Goal: Ask a question

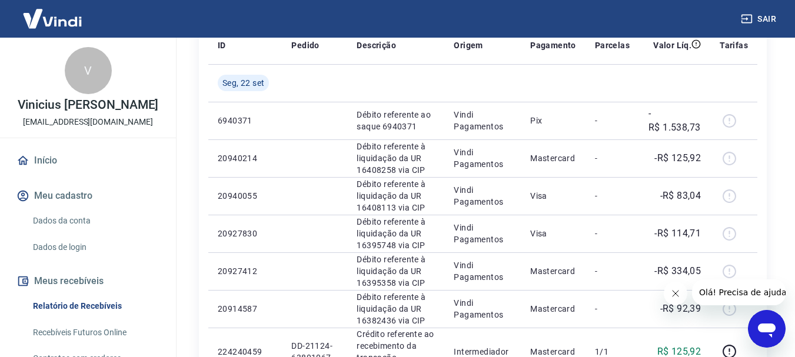
scroll to position [59, 0]
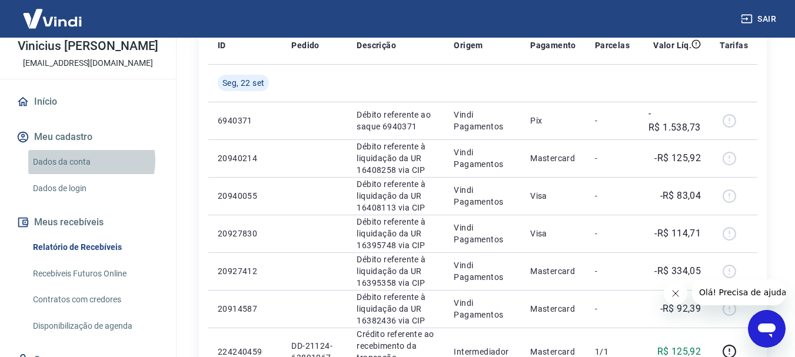
click at [89, 161] on link "Dados da conta" at bounding box center [95, 162] width 134 height 24
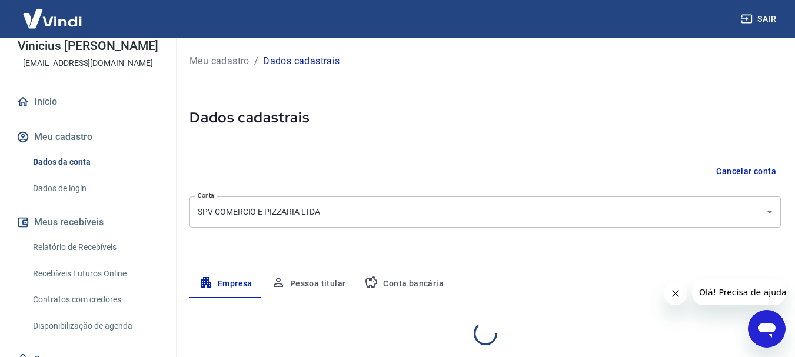
select select "RJ"
select select "business"
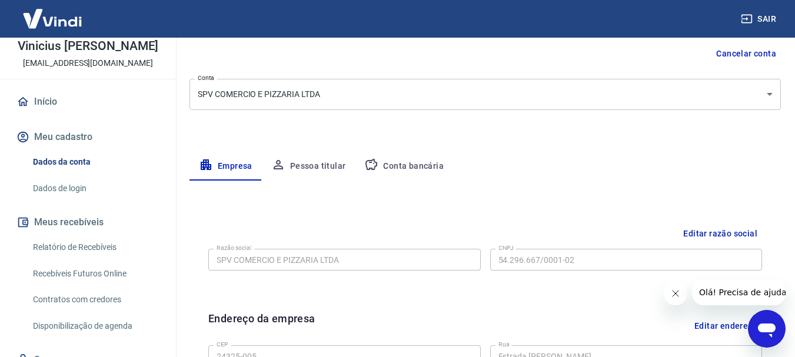
click at [433, 168] on button "Conta bancária" at bounding box center [404, 166] width 98 height 28
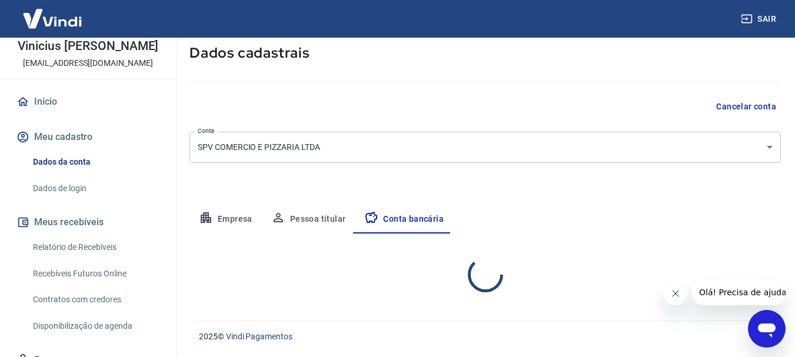
select select "1"
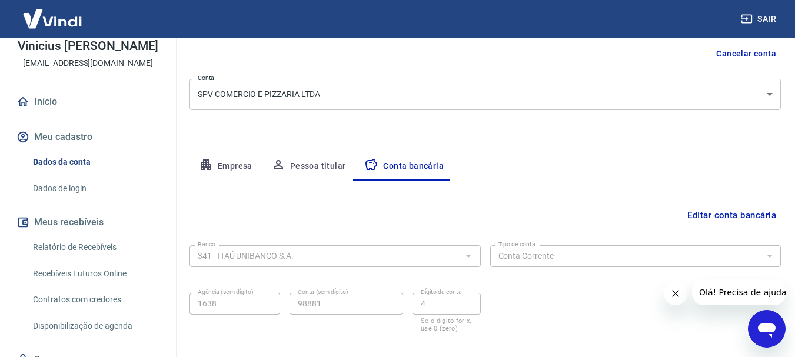
scroll to position [179, 0]
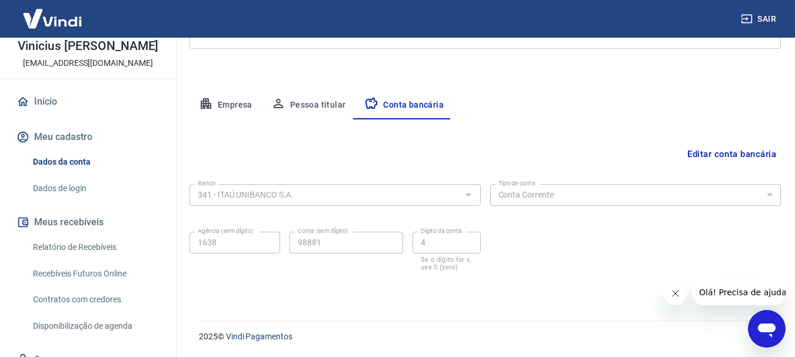
click at [85, 193] on link "Dados de login" at bounding box center [95, 189] width 134 height 24
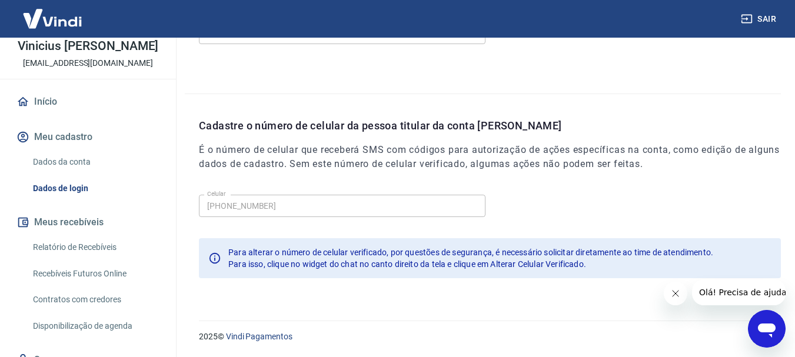
scroll to position [110, 0]
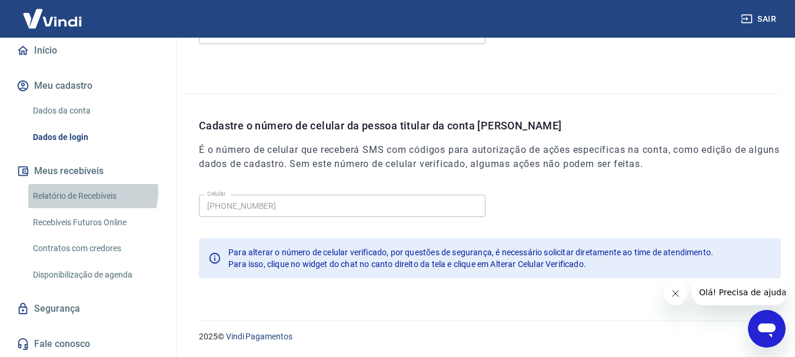
click at [92, 192] on link "Relatório de Recebíveis" at bounding box center [95, 196] width 134 height 24
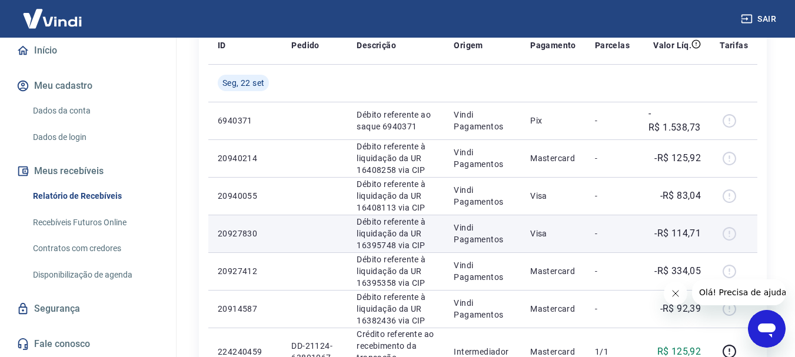
scroll to position [59, 0]
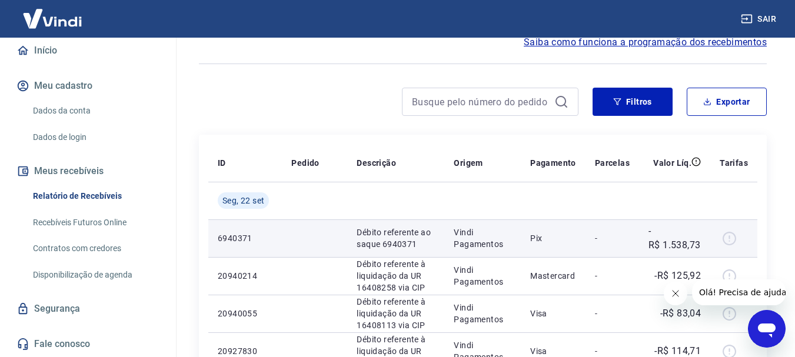
click at [734, 240] on div at bounding box center [734, 238] width 28 height 19
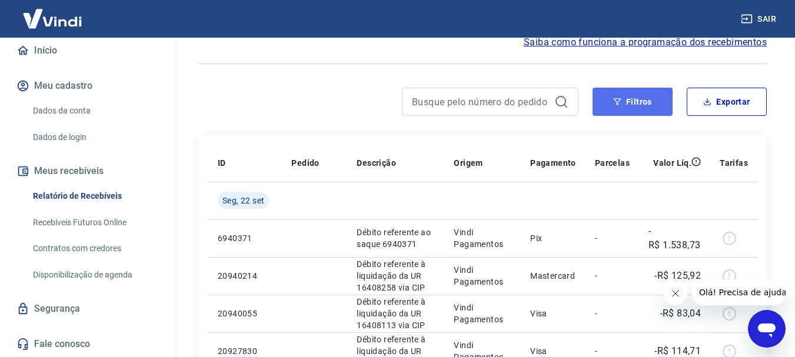
click at [648, 97] on button "Filtros" at bounding box center [633, 102] width 80 height 28
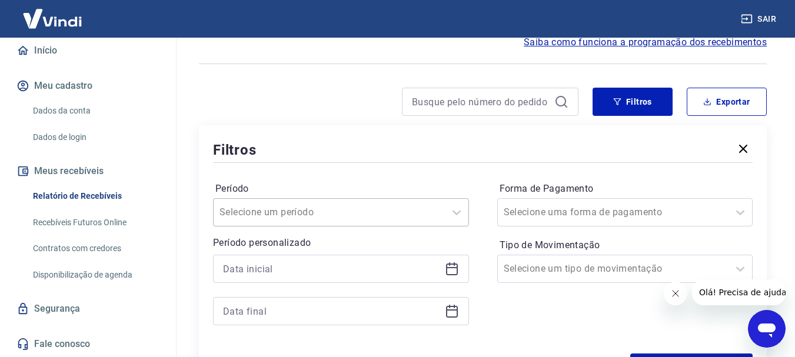
click at [339, 213] on div "Selecione um período" at bounding box center [341, 212] width 256 height 28
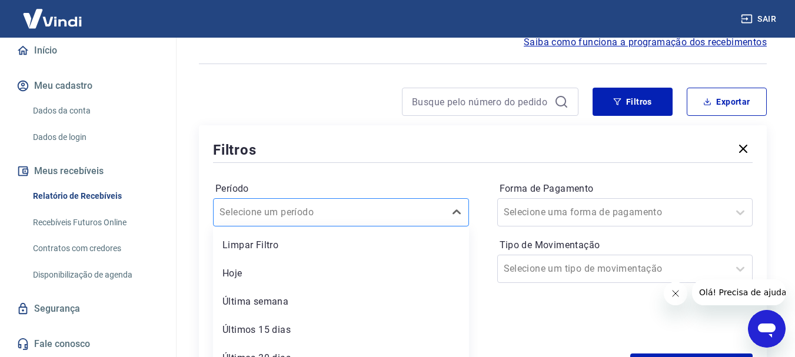
scroll to position [105, 0]
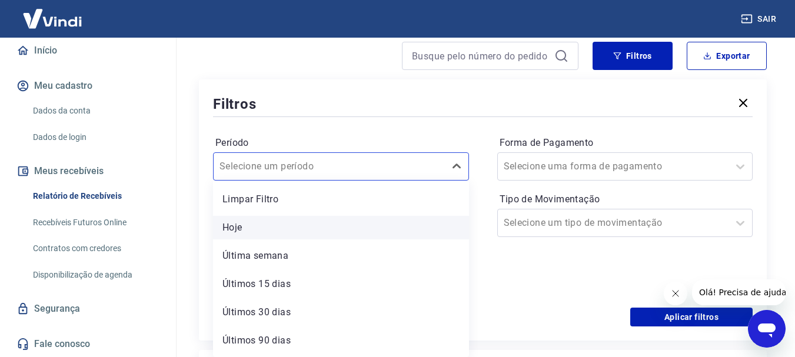
click at [270, 228] on div "Hoje" at bounding box center [341, 228] width 256 height 24
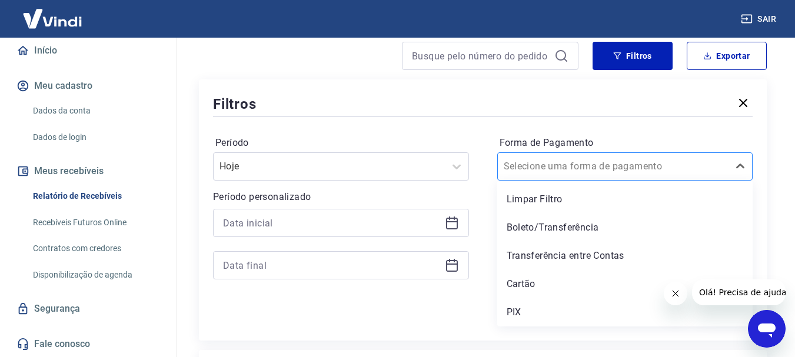
click at [543, 170] on input "Forma de Pagamento" at bounding box center [563, 167] width 119 height 14
click at [528, 307] on div "PIX" at bounding box center [626, 313] width 256 height 24
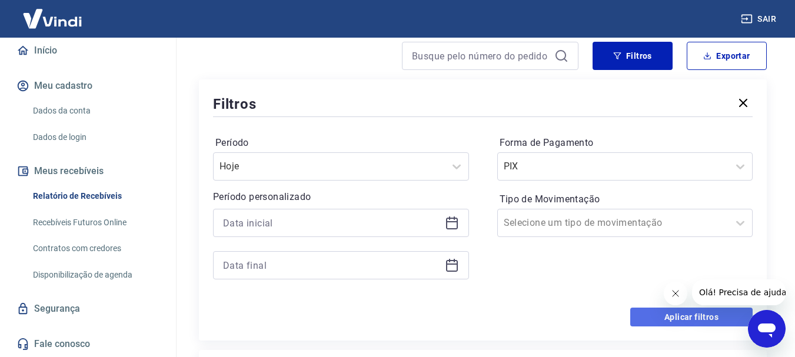
click at [632, 320] on button "Aplicar filtros" at bounding box center [692, 317] width 122 height 19
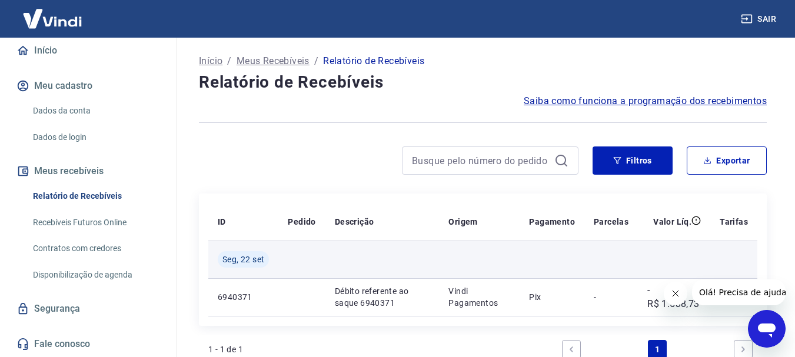
scroll to position [118, 0]
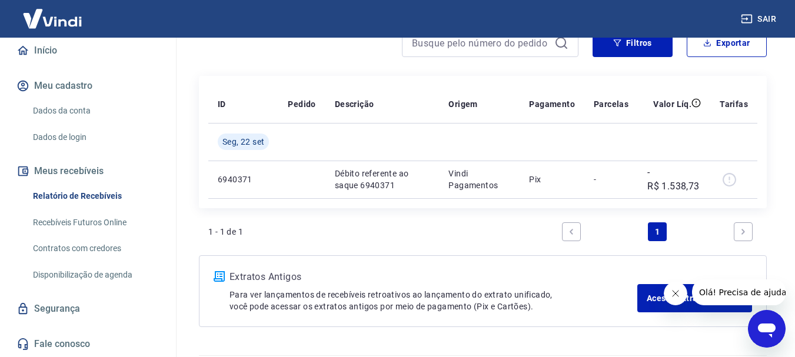
click at [742, 233] on icon "Next page" at bounding box center [744, 232] width 8 height 8
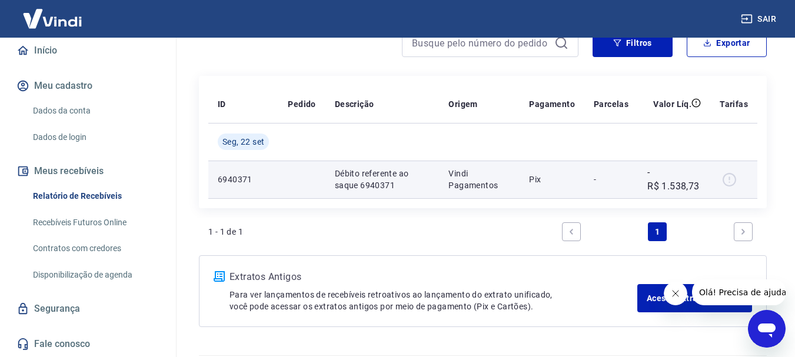
click at [730, 182] on div at bounding box center [734, 179] width 28 height 19
click at [347, 186] on p "Débito referente ao saque 6940371" at bounding box center [382, 180] width 95 height 24
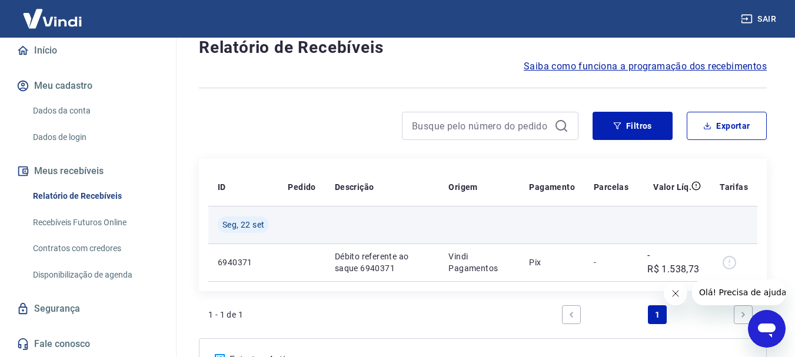
scroll to position [94, 0]
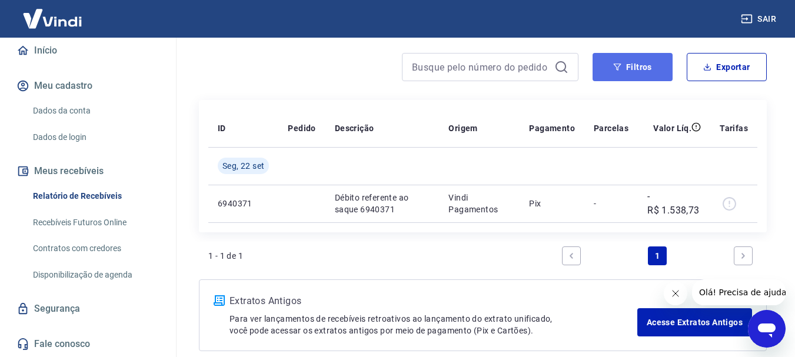
click at [648, 65] on button "Filtros" at bounding box center [633, 67] width 80 height 28
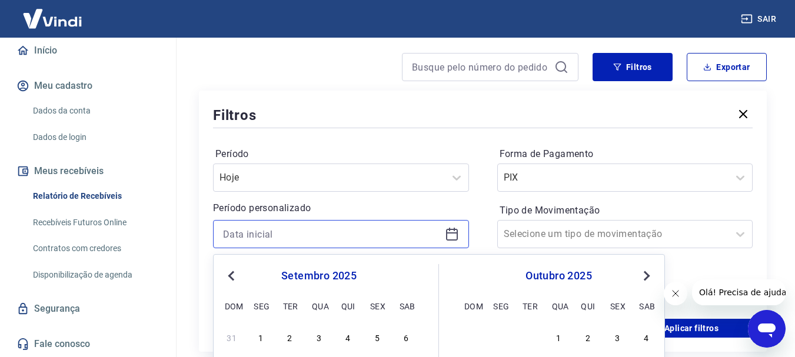
click at [370, 237] on input at bounding box center [331, 235] width 217 height 18
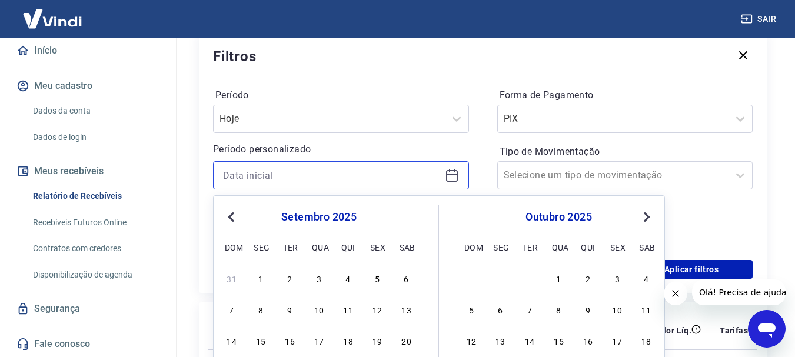
scroll to position [270, 0]
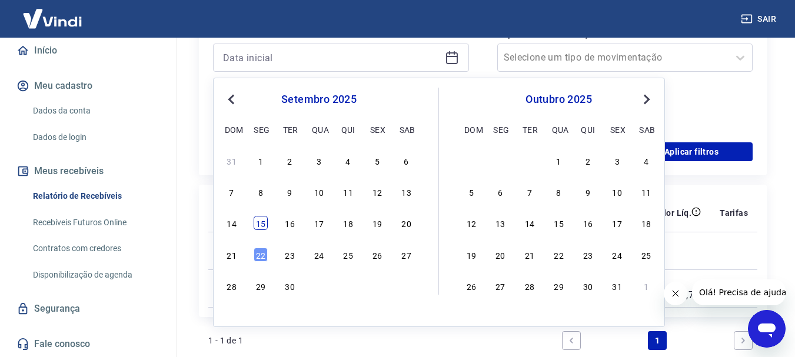
click at [263, 217] on div "15" at bounding box center [261, 223] width 14 height 14
type input "[DATE]"
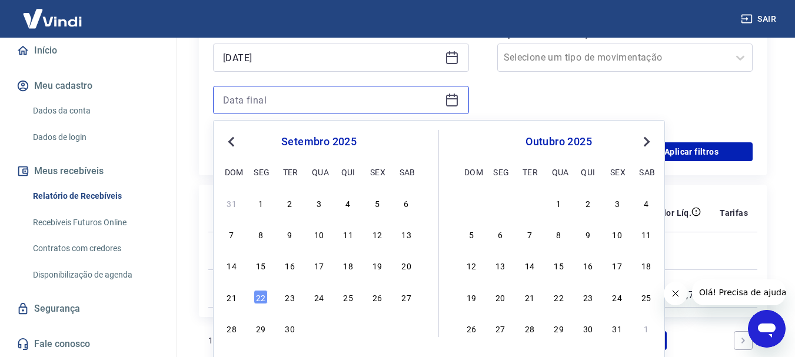
click at [358, 103] on input at bounding box center [331, 100] width 217 height 18
click at [263, 297] on div "22" at bounding box center [261, 297] width 14 height 14
type input "[DATE]"
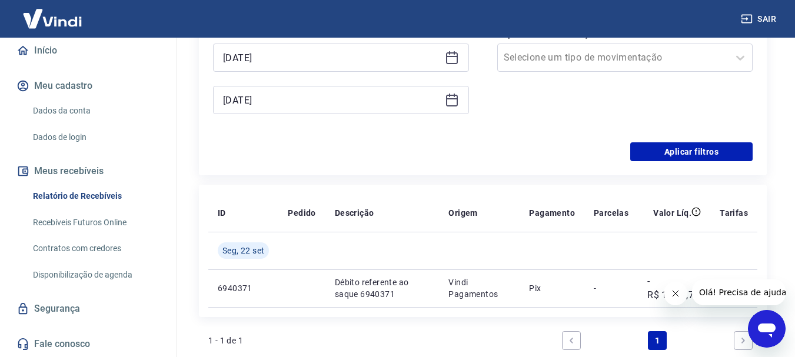
scroll to position [211, 0]
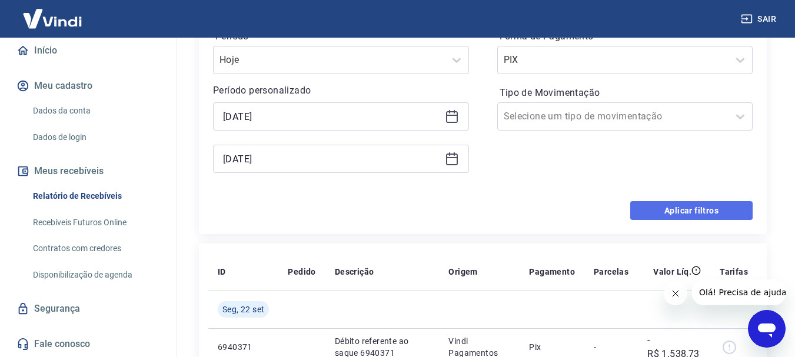
click at [679, 211] on button "Aplicar filtros" at bounding box center [692, 210] width 122 height 19
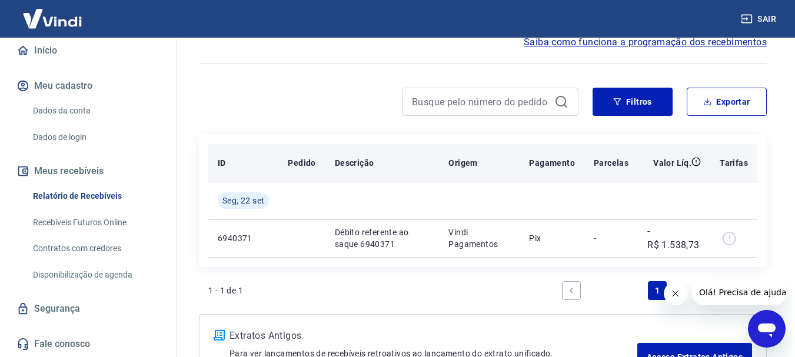
scroll to position [118, 0]
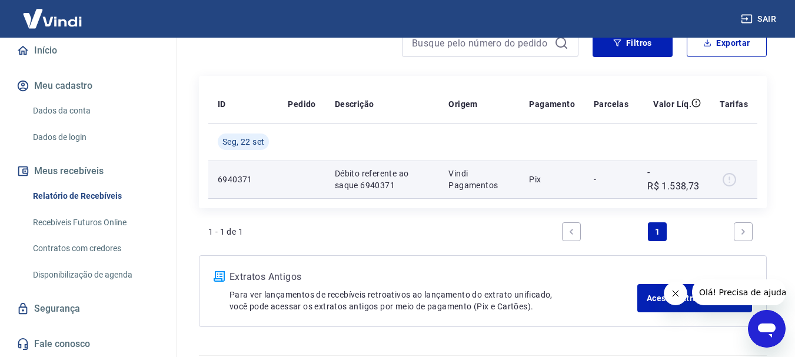
click at [730, 181] on div at bounding box center [734, 179] width 28 height 19
click at [656, 187] on p "-R$ 1.538,73" at bounding box center [675, 179] width 54 height 28
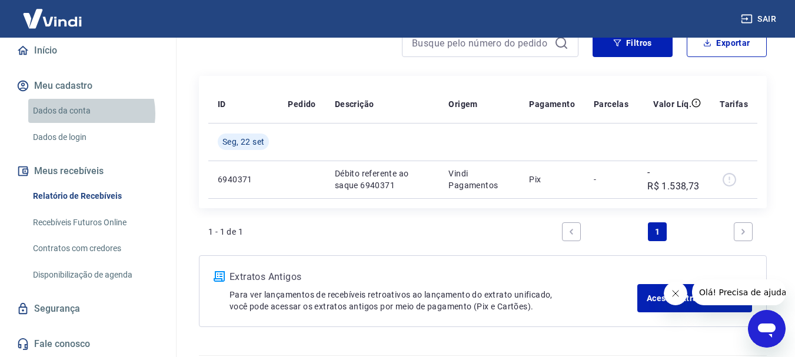
click at [81, 114] on link "Dados da conta" at bounding box center [95, 111] width 134 height 24
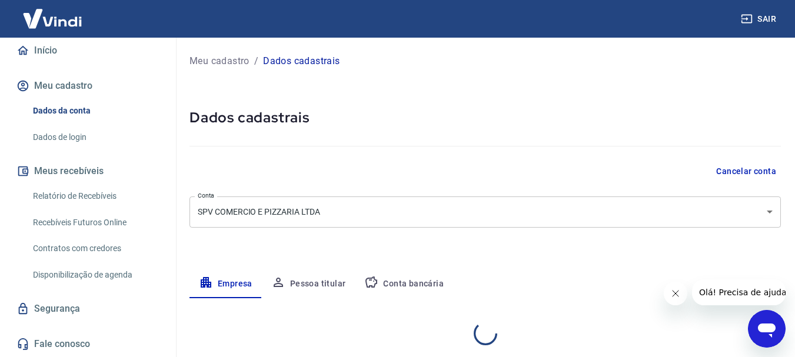
select select "RJ"
select select "business"
click at [322, 207] on body "Sair V Vinicius [PERSON_NAME] [EMAIL_ADDRESS][DOMAIN_NAME] Início Meu cadastro …" at bounding box center [397, 178] width 795 height 357
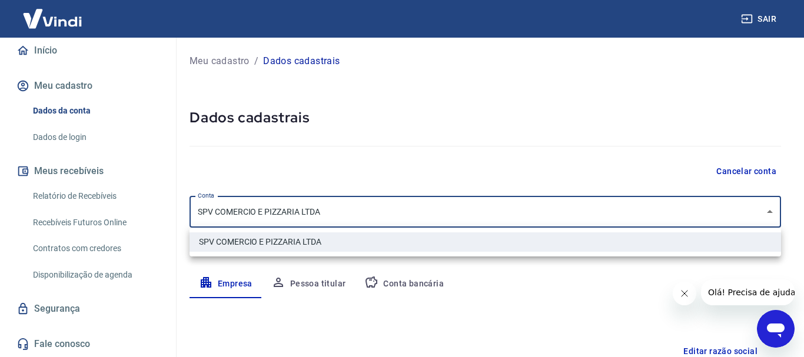
click at [322, 207] on div at bounding box center [402, 178] width 804 height 357
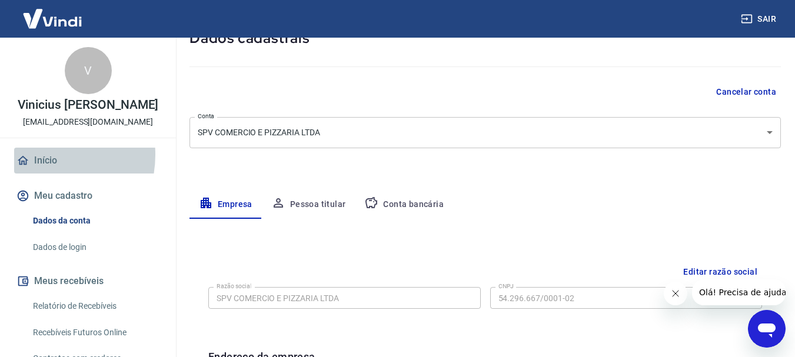
click at [39, 155] on link "Início" at bounding box center [88, 161] width 148 height 26
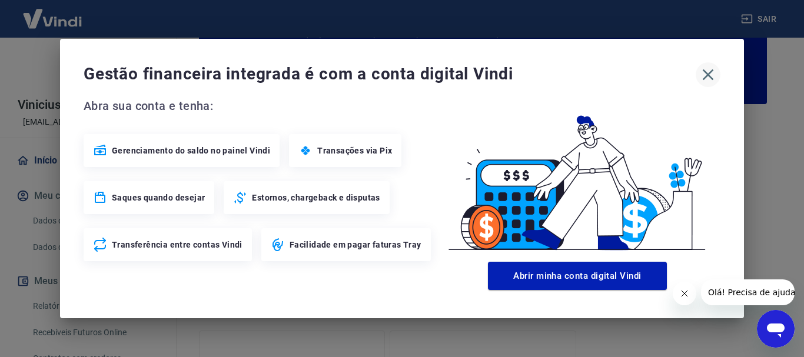
click at [705, 72] on icon "button" at bounding box center [708, 74] width 11 height 11
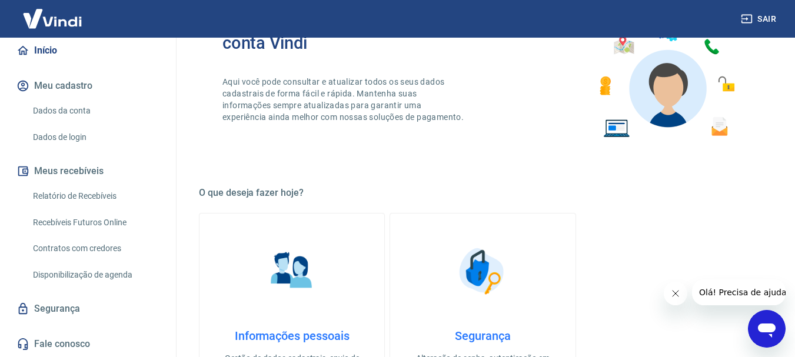
scroll to position [256, 0]
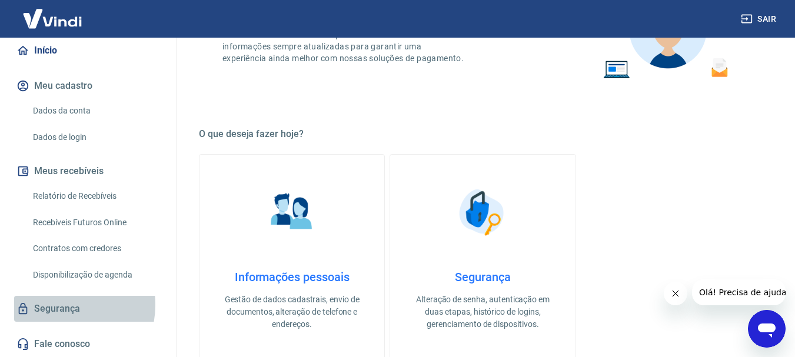
click at [57, 305] on link "Segurança" at bounding box center [88, 309] width 148 height 26
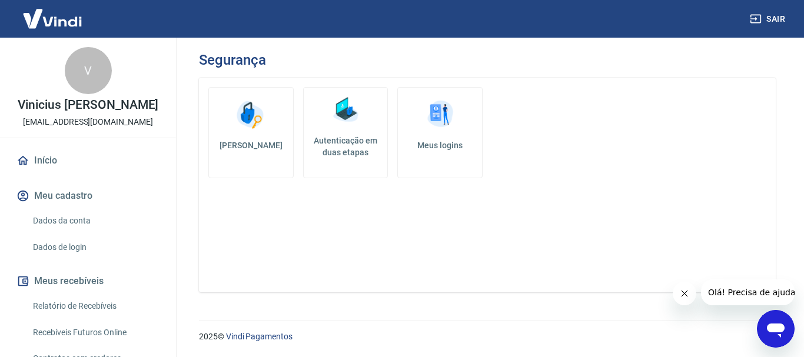
click at [39, 160] on link "Início" at bounding box center [88, 161] width 148 height 26
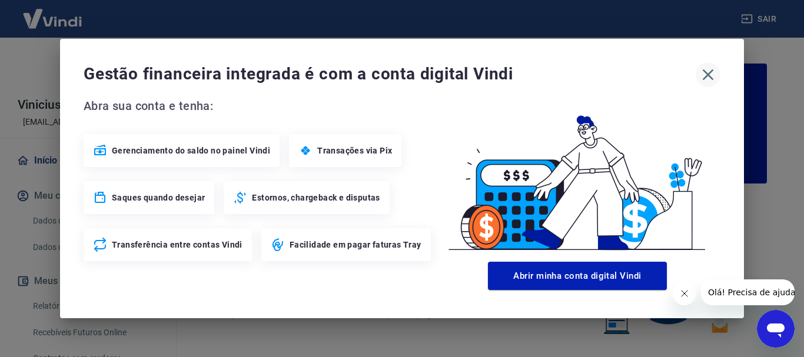
click at [705, 76] on icon "button" at bounding box center [708, 74] width 19 height 19
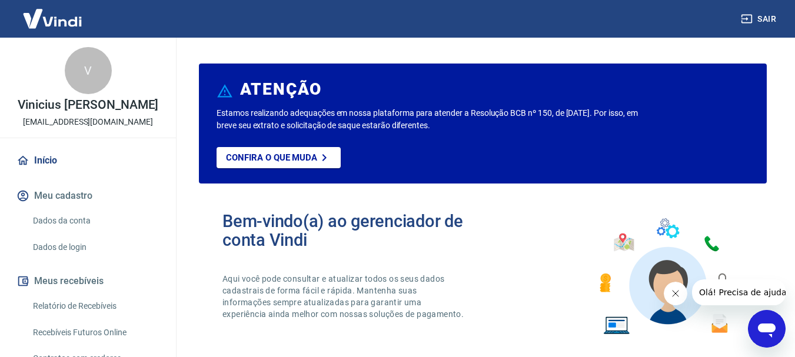
click at [766, 328] on icon "Abrir janela de mensagens" at bounding box center [767, 331] width 18 height 14
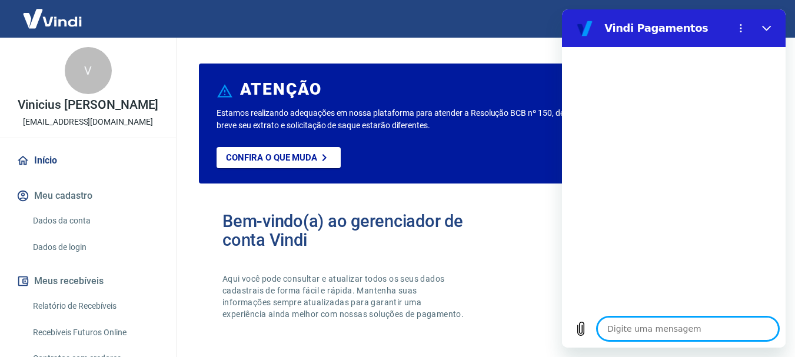
click at [669, 330] on textarea at bounding box center [688, 329] width 181 height 24
type textarea "i"
type textarea "x"
type textarea "o"
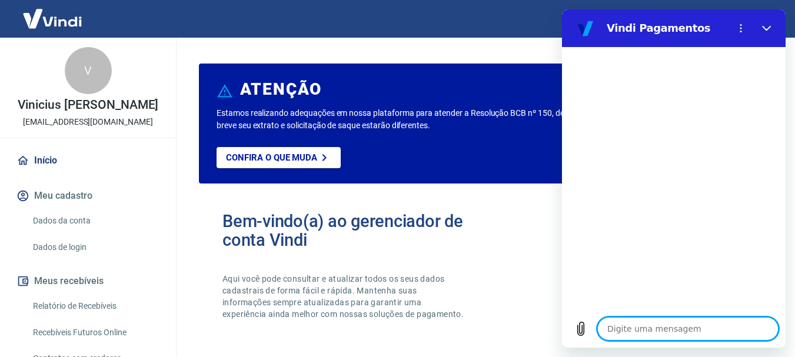
type textarea "x"
type textarea "oi"
type textarea "x"
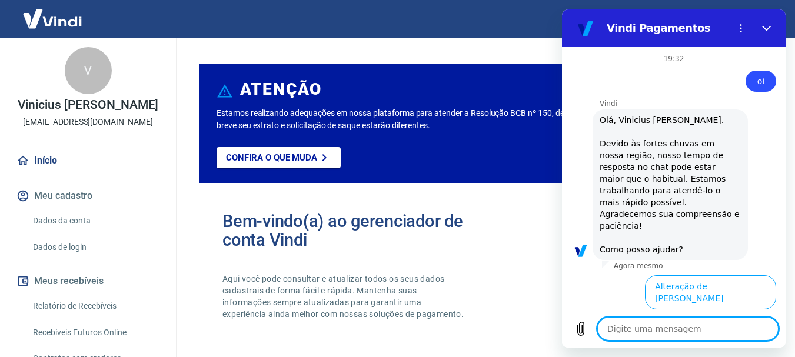
scroll to position [195, 0]
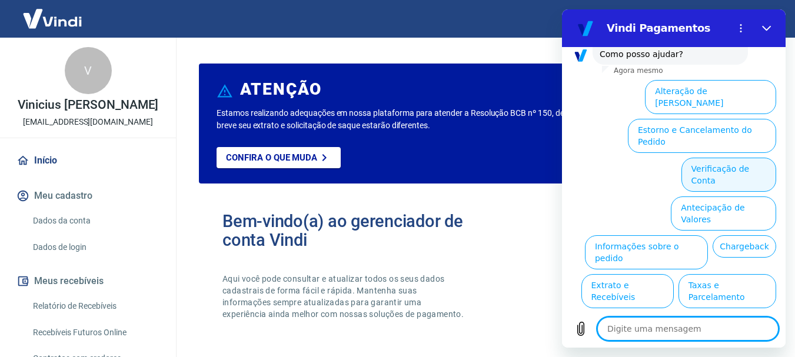
click at [709, 158] on button "Verificação de Conta" at bounding box center [729, 175] width 95 height 34
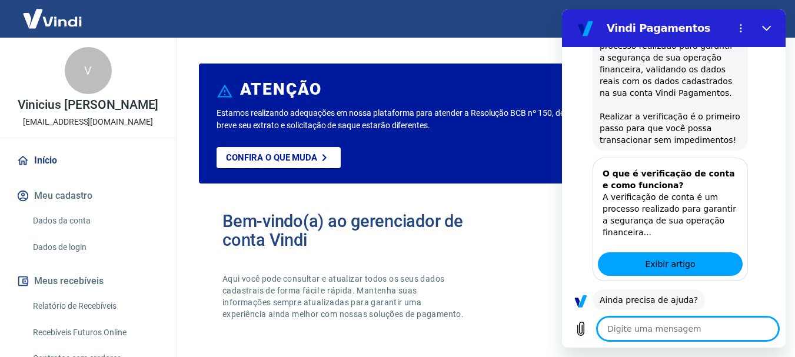
scroll to position [312, 0]
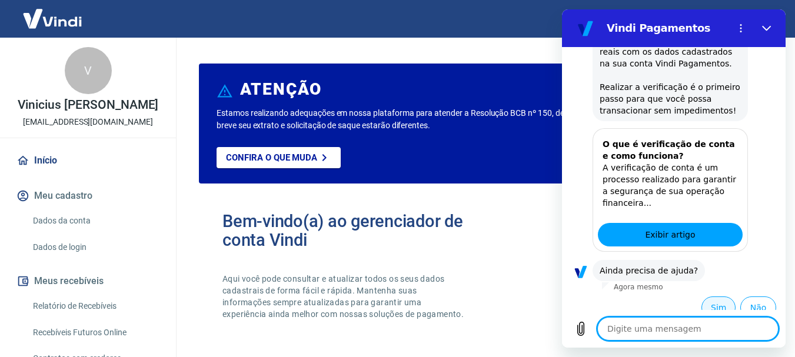
click at [711, 297] on button "Sim" at bounding box center [719, 308] width 34 height 22
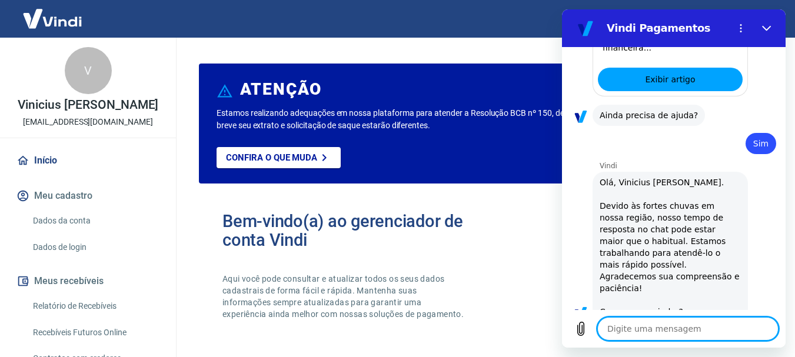
scroll to position [714, 0]
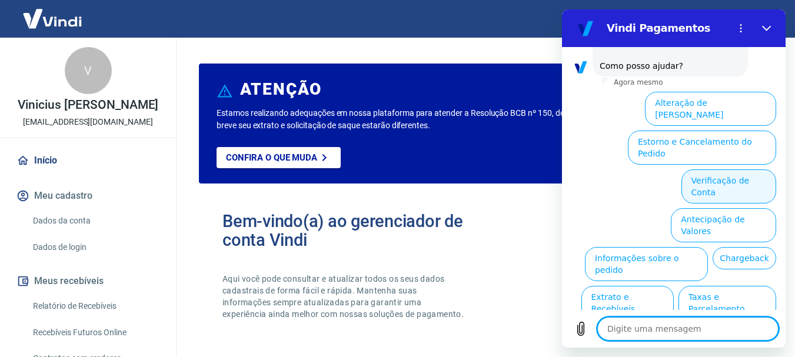
click at [698, 170] on button "Verificação de Conta" at bounding box center [729, 187] width 95 height 34
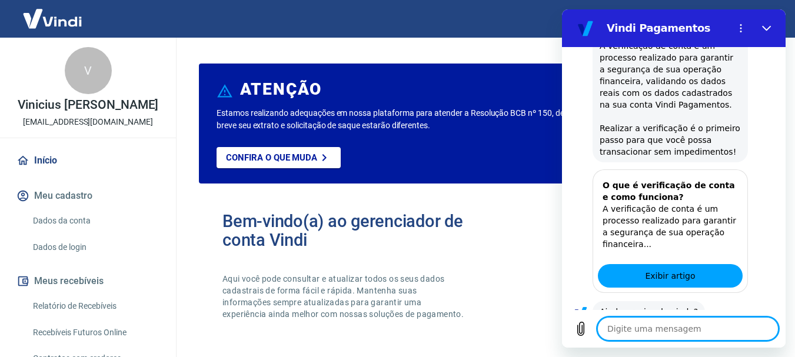
scroll to position [830, 0]
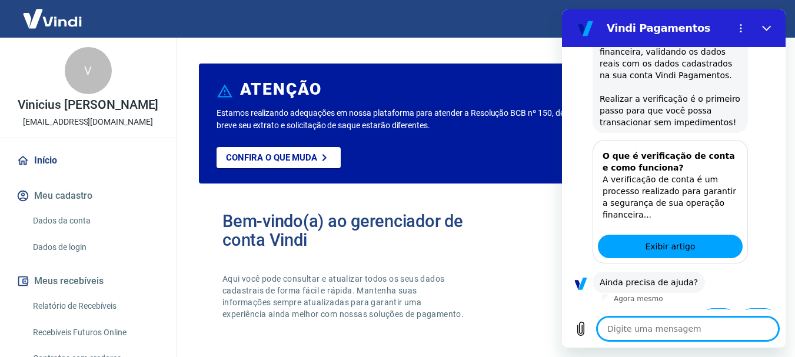
click at [704, 309] on button "Sim" at bounding box center [719, 320] width 34 height 22
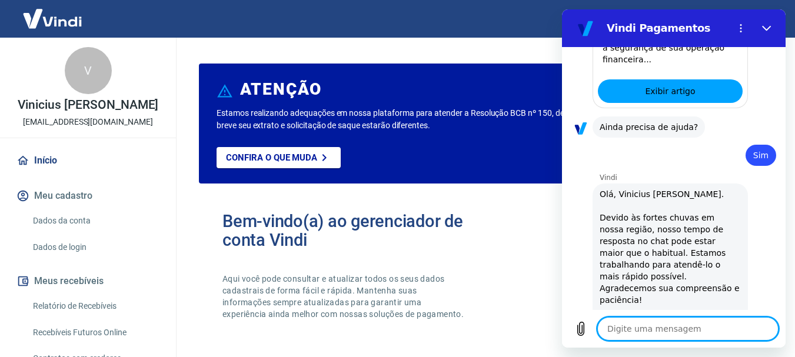
scroll to position [1232, 0]
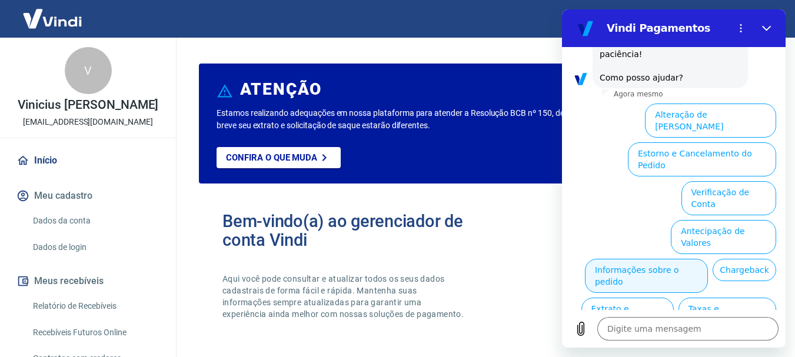
click at [691, 259] on button "Informações sobre o pedido" at bounding box center [646, 276] width 123 height 34
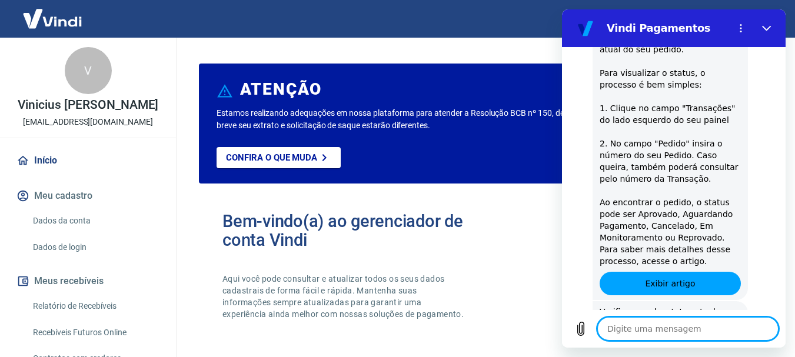
scroll to position [1434, 0]
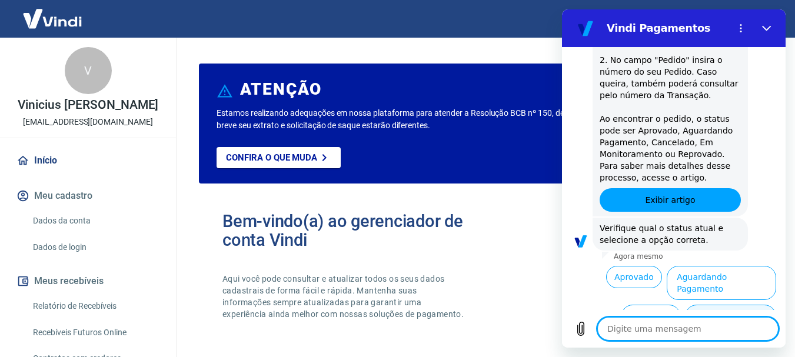
click at [701, 305] on button "Em Monitoramento" at bounding box center [730, 322] width 91 height 34
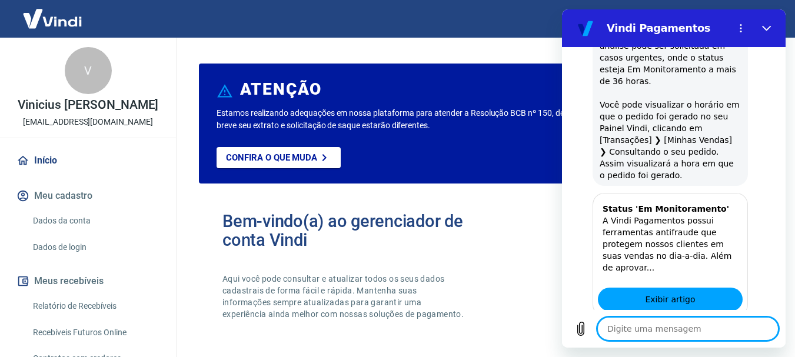
scroll to position [1944, 0]
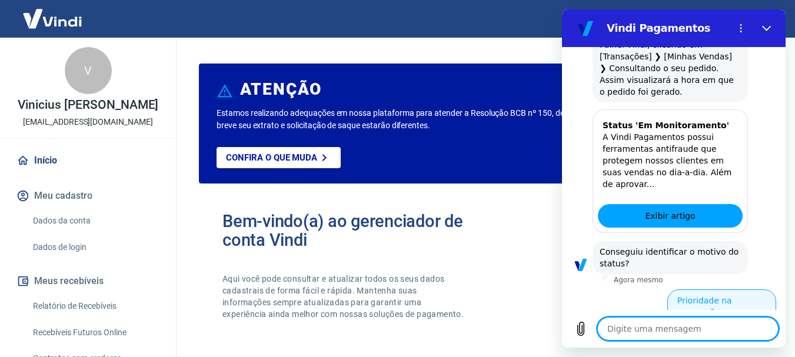
click at [712, 290] on button "Prioridade na aprovação" at bounding box center [722, 307] width 109 height 34
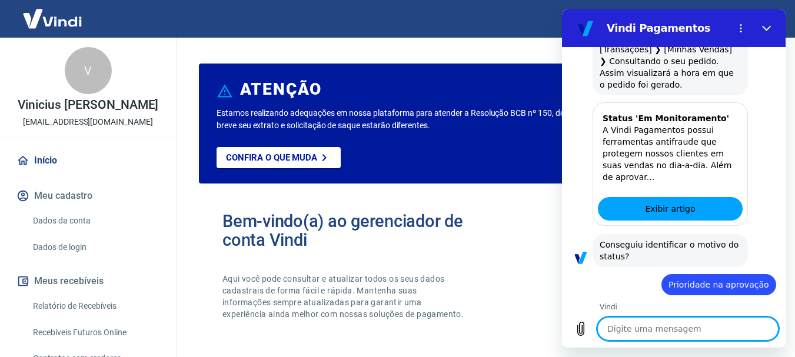
scroll to position [1981, 0]
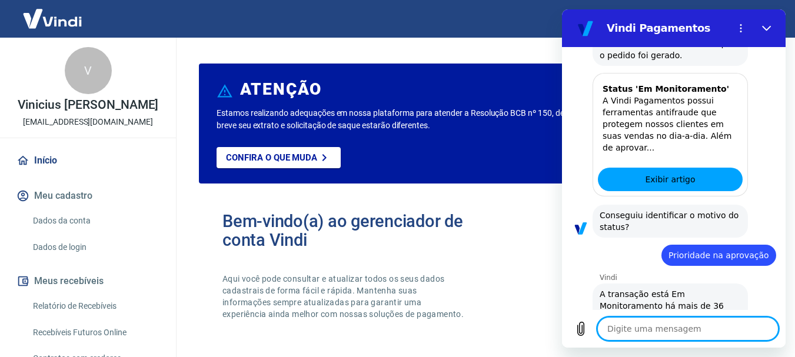
click at [717, 344] on button "Sim" at bounding box center [719, 355] width 34 height 22
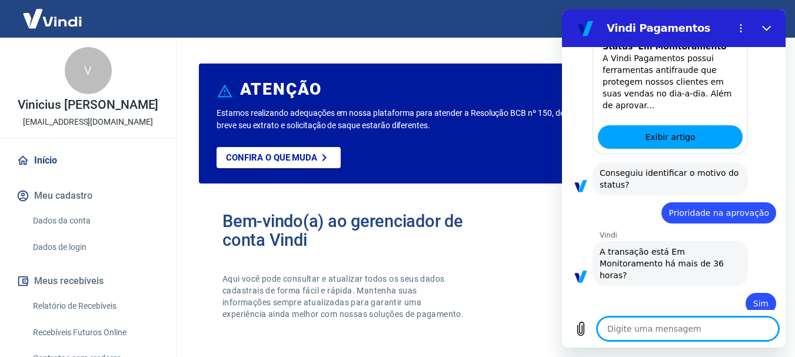
scroll to position [2076, 0]
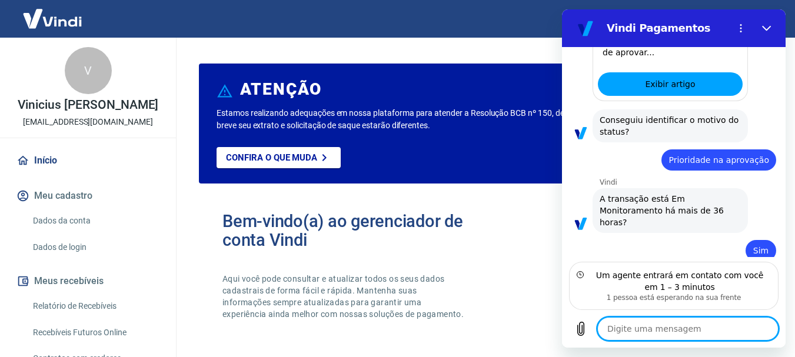
click at [664, 329] on textarea at bounding box center [688, 329] width 181 height 24
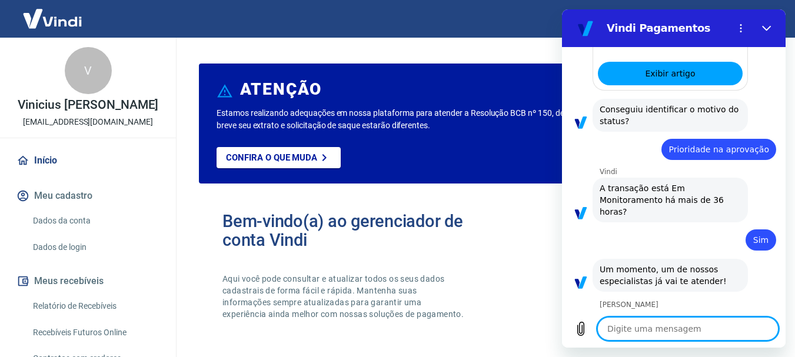
type textarea "x"
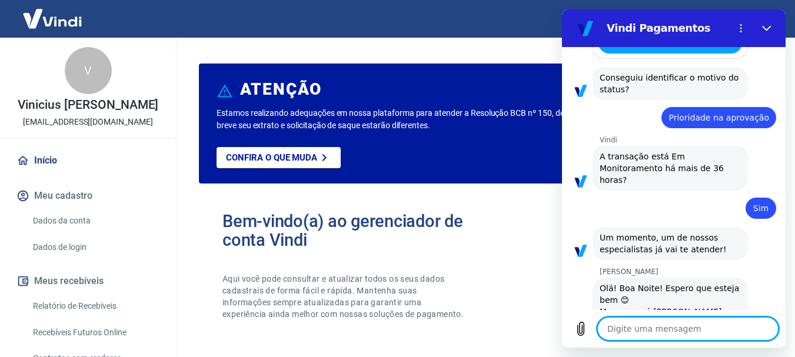
scroll to position [2121, 0]
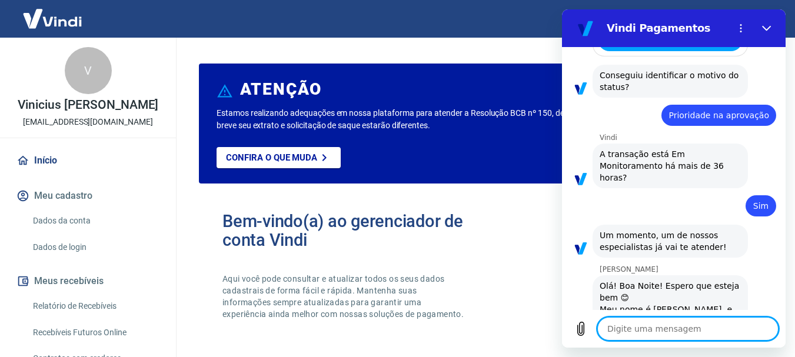
type textarea "v"
type textarea "x"
type textarea "vi"
type textarea "x"
type textarea "vin"
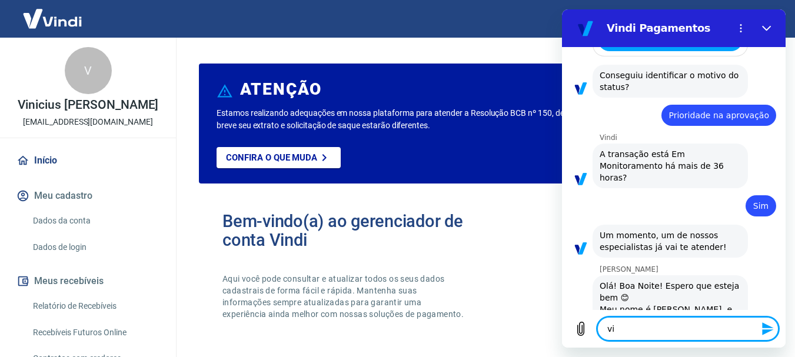
type textarea "x"
type textarea "vini"
type textarea "x"
type textarea "vinic"
type textarea "x"
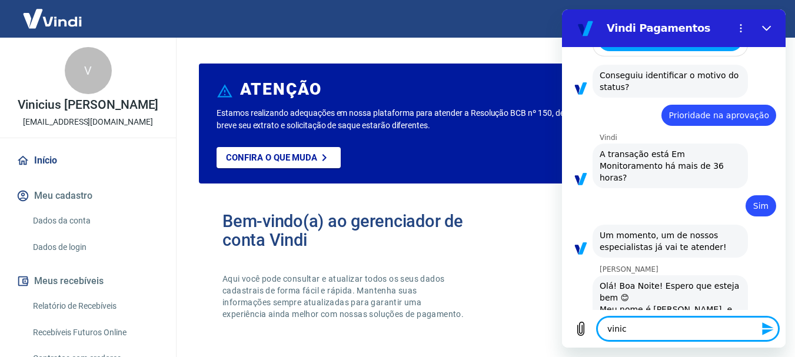
type textarea "vinici"
type textarea "x"
type textarea "viniciu"
type textarea "x"
type textarea "vinicius"
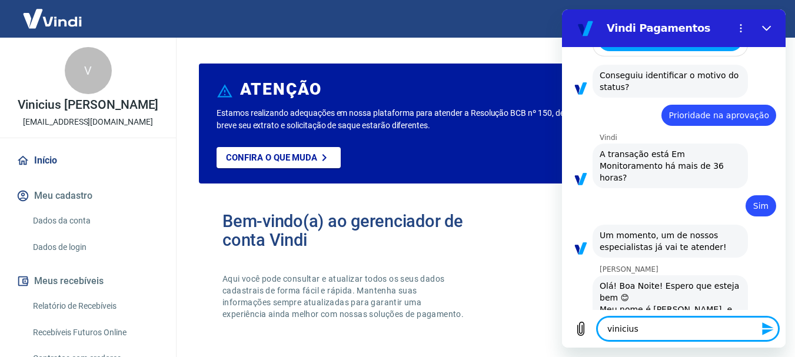
type textarea "x"
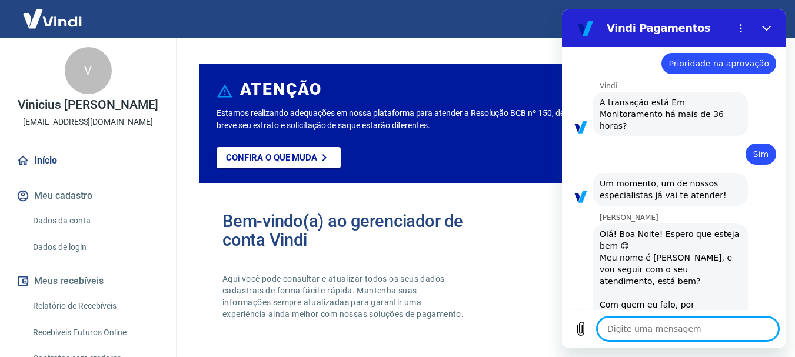
scroll to position [2171, 0]
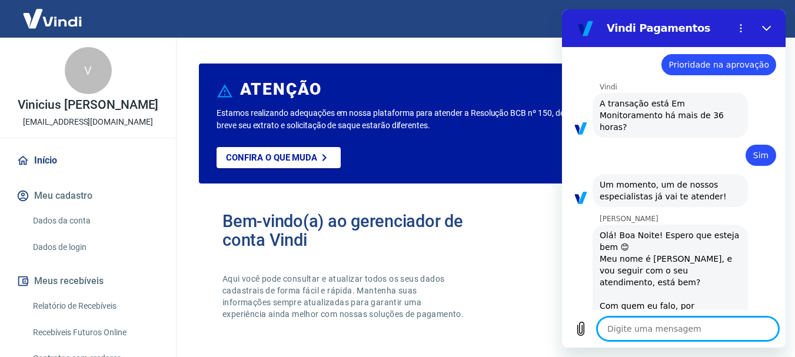
type textarea "x"
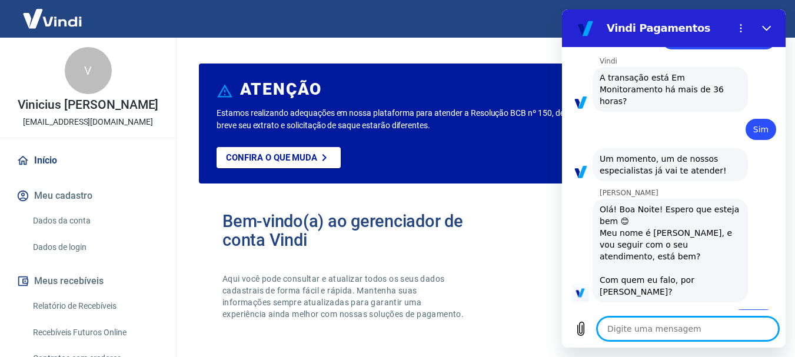
scroll to position [2200, 0]
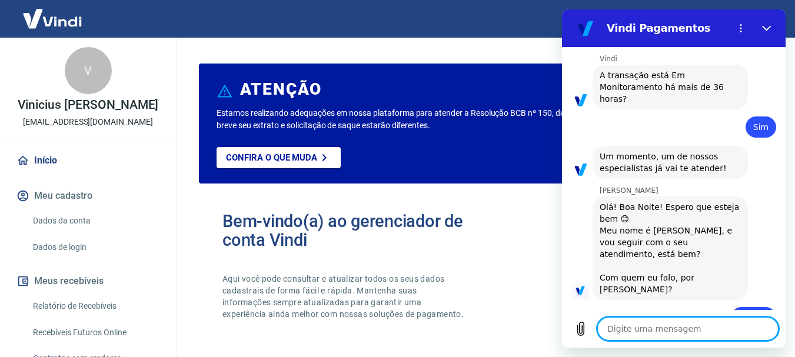
type textarea "t"
type textarea "x"
type textarea "ti"
type textarea "x"
type textarea "tir"
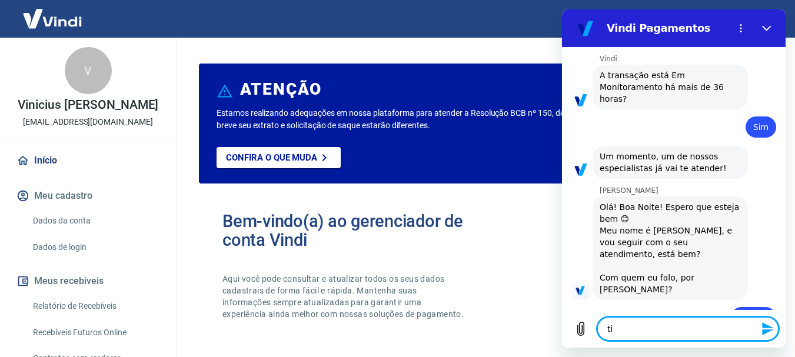
type textarea "x"
type textarea "tira"
type textarea "x"
type textarea "tira"
type textarea "x"
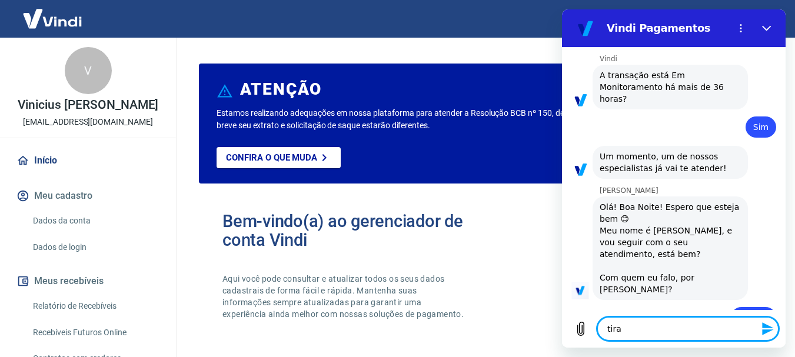
type textarea "tira u"
type textarea "x"
type textarea "tira um"
type textarea "x"
type textarea "tira uma"
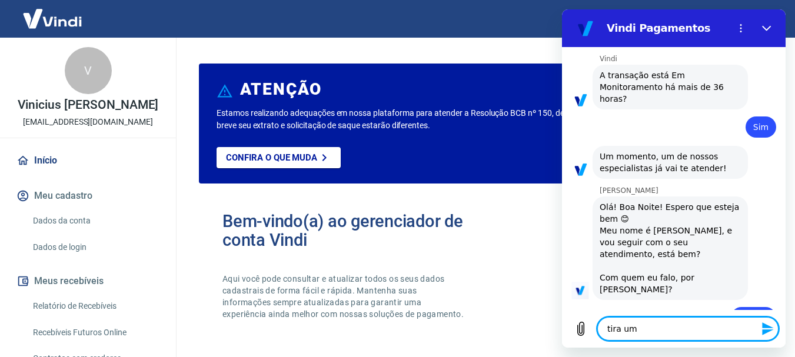
type textarea "x"
type textarea "tira uma"
type textarea "x"
type textarea "tira uma d"
type textarea "x"
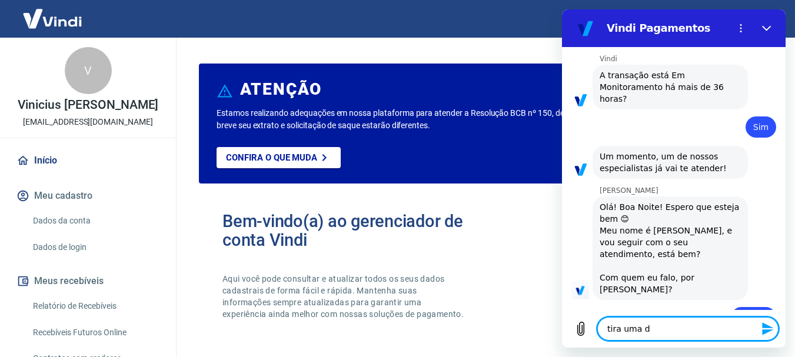
type textarea "tira uma du"
type textarea "x"
type textarea "tira uma duv"
type textarea "x"
type textarea "tira uma duvi"
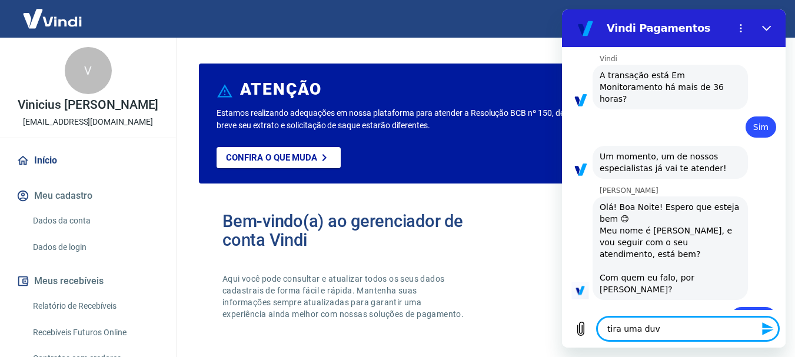
type textarea "x"
type textarea "tira uma duvid"
type textarea "x"
type textarea "tira uma duvida"
type textarea "x"
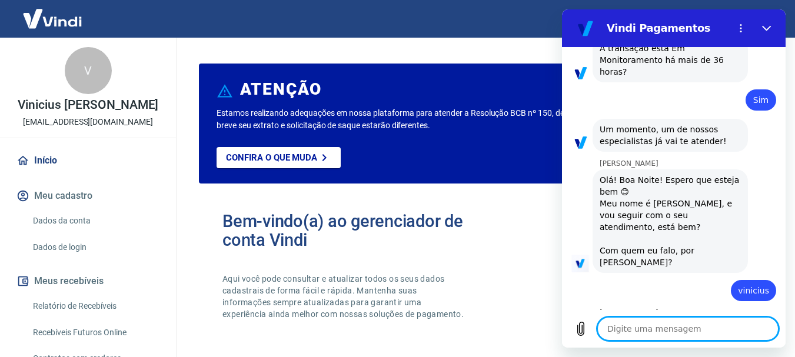
type textarea "x"
type textarea "o"
type textarea "x"
type textarea "o"
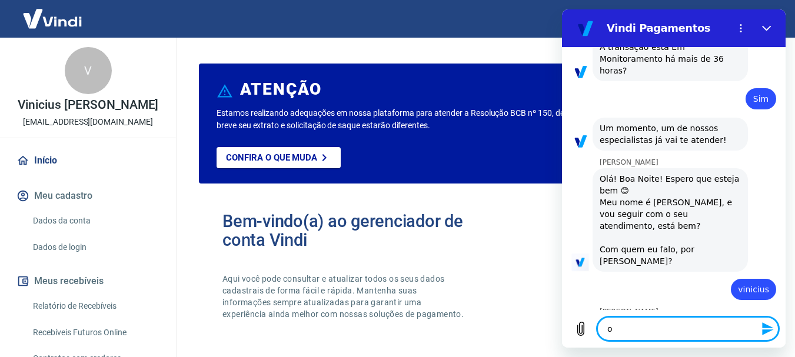
type textarea "x"
type textarea "o p"
type textarea "x"
type textarea "o pa"
type textarea "x"
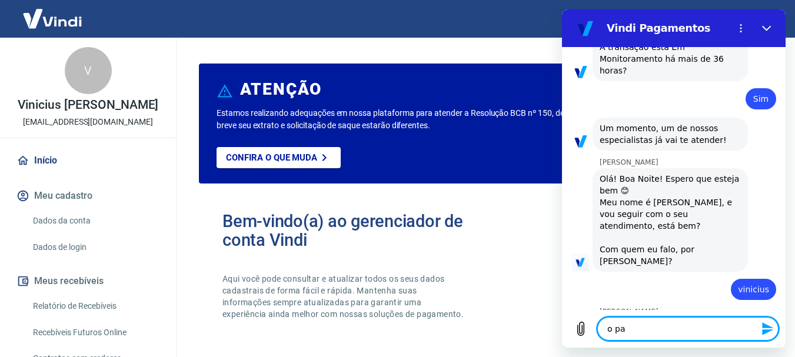
type textarea "o pag"
type textarea "x"
type textarea "o paga"
type textarea "x"
type textarea "o pagam"
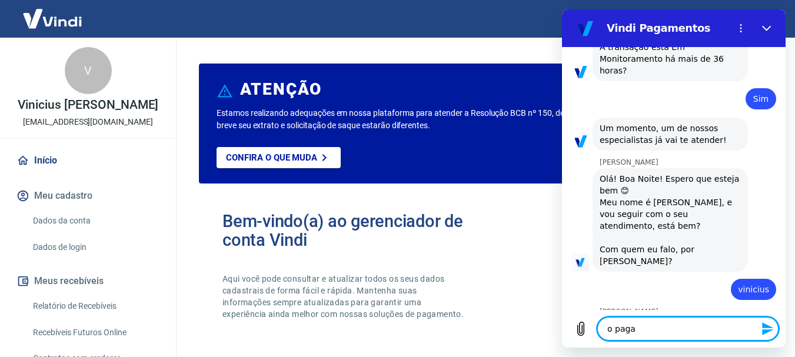
type textarea "x"
type textarea "o pagame"
type textarea "x"
type textarea "o pagamen"
type textarea "x"
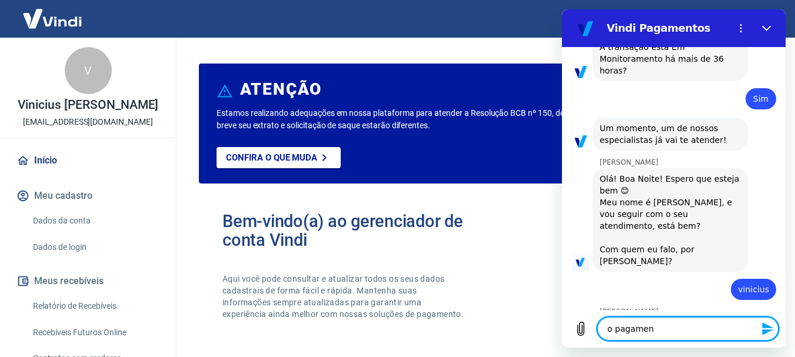
type textarea "o pagament"
type textarea "x"
type textarea "o pagamento"
type textarea "x"
type textarea "o pagamento"
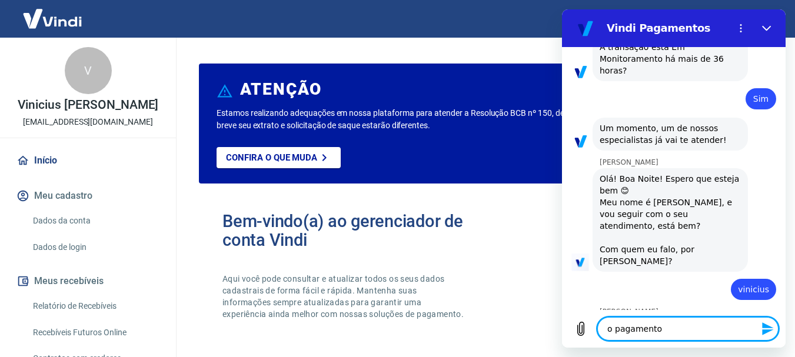
type textarea "x"
type textarea "o pagamento p"
type textarea "x"
type textarea "o pagamento pi"
type textarea "x"
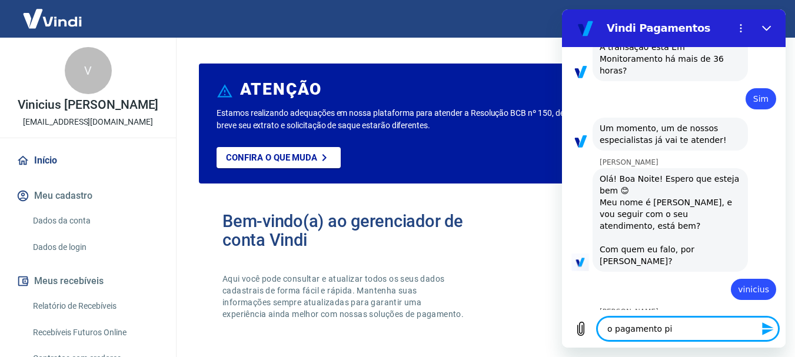
type textarea "o pagamento pix"
type textarea "x"
type textarea "o pagamento pix"
type textarea "x"
type textarea "o pagamento pix r"
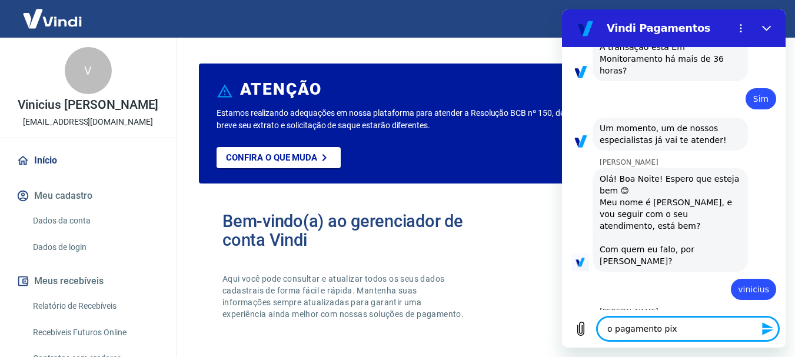
type textarea "x"
type textarea "o pagamento pix re"
type textarea "x"
type textarea "o pagamento pix rea"
type textarea "x"
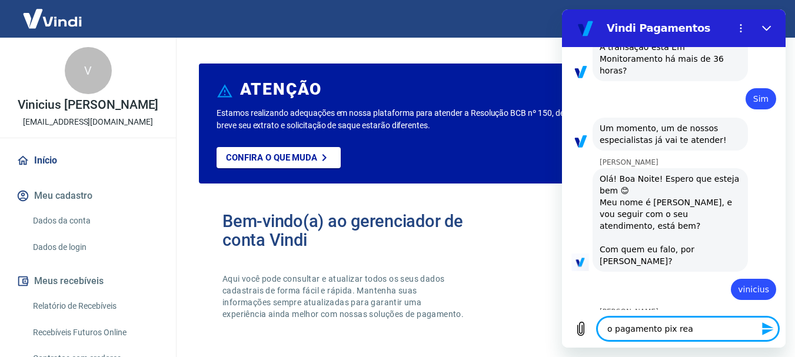
type textarea "o pagamento pix real"
type textarea "x"
type textarea "o pagamento pix reali"
type textarea "x"
type textarea "o pagamento pix realiz"
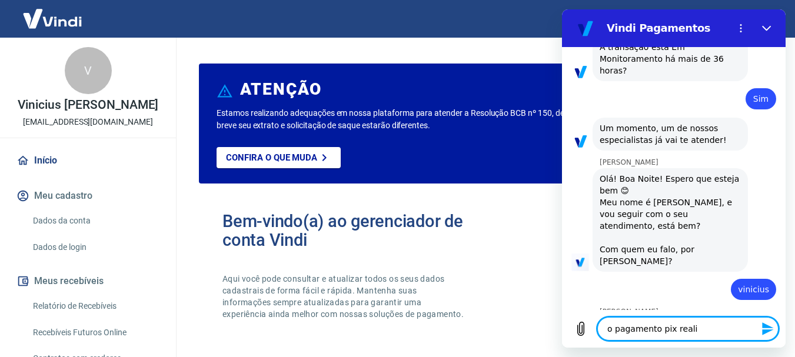
type textarea "x"
type textarea "o pagamento pix realiza"
type textarea "x"
type textarea "o pagamento pix realizad"
type textarea "x"
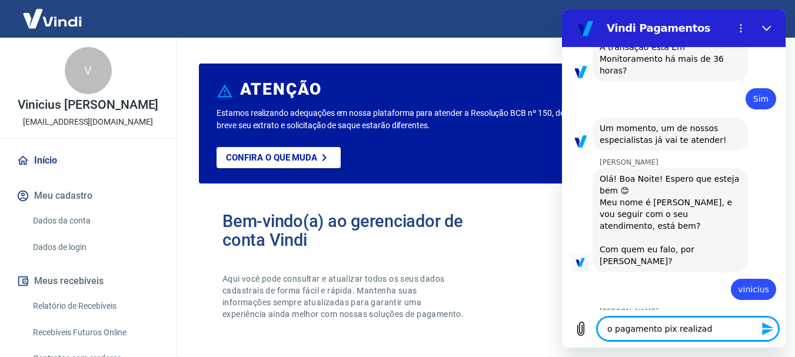
type textarea "o pagamento pix realizado"
type textarea "x"
type textarea "o pagamento pix realizado"
type textarea "x"
type textarea "o pagamento pix realizado a"
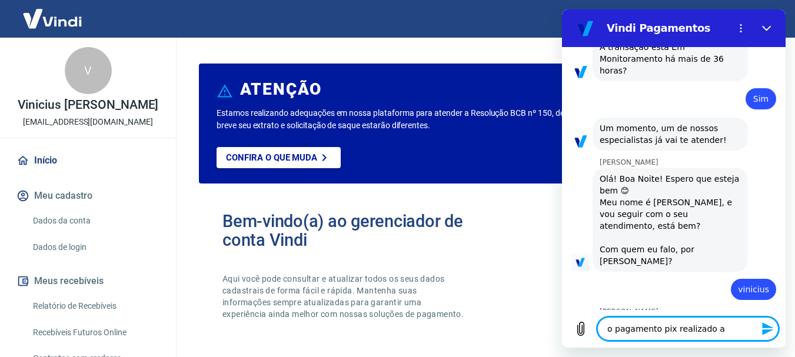
type textarea "x"
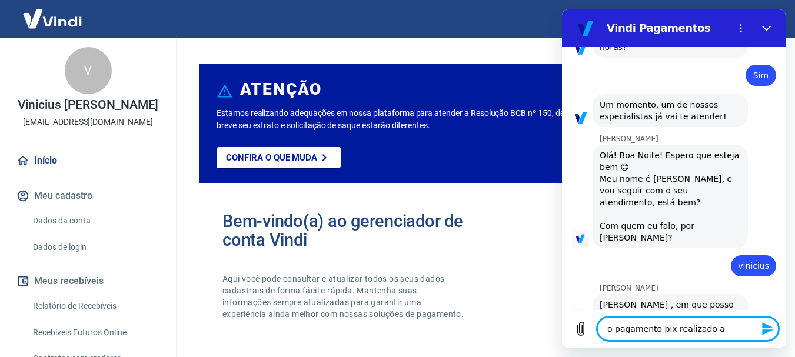
type textarea "o pagamento pix realizado ag"
type textarea "x"
type textarea "o pagamento pix realizado ago"
type textarea "x"
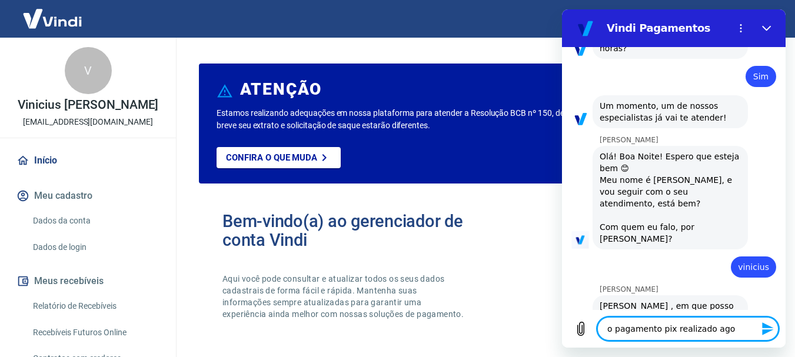
type textarea "o pagamento pix realizado agor"
type textarea "x"
type textarea "o pagamento pix realizado agora"
type textarea "x"
type textarea "o pagamento pix realizado agora"
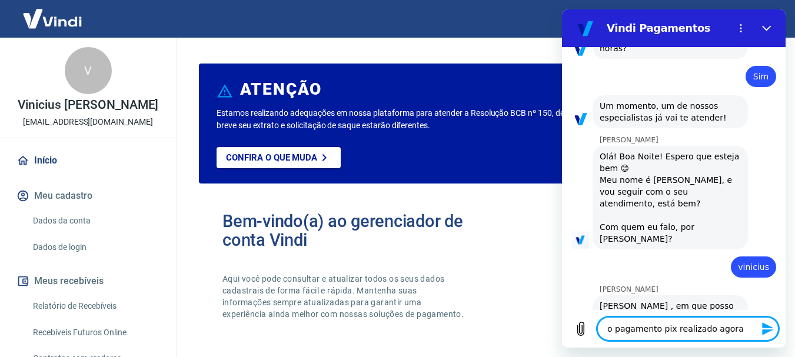
type textarea "x"
type textarea "o pagamento pix realizado agora e"
type textarea "x"
type textarea "o pagamento pix realizado agora en"
type textarea "x"
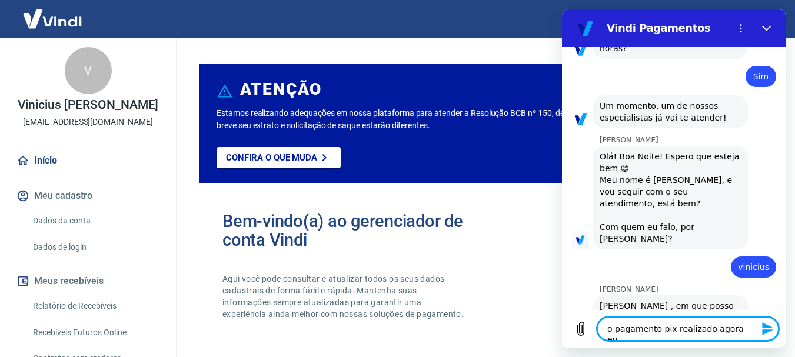
type textarea "o pagamento pix realizado agora ent"
type textarea "x"
type textarea "o pagamento pix realizado agora entr"
type textarea "x"
type textarea "o pagamento pix realizado agora entra"
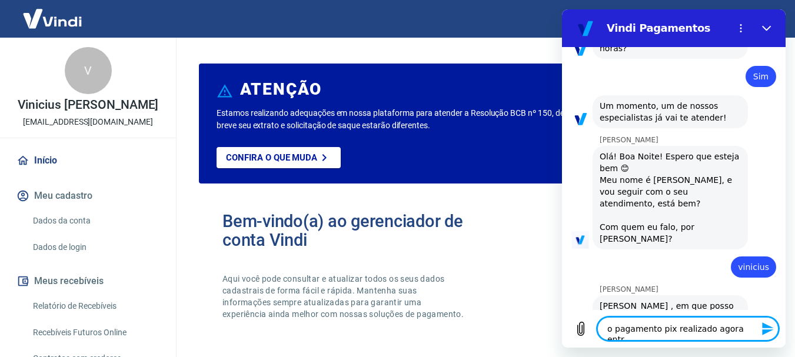
type textarea "x"
type textarea "o pagamento pix realizado agora entra"
type textarea "x"
type textarea "o pagamento pix realizado agora entra n"
type textarea "x"
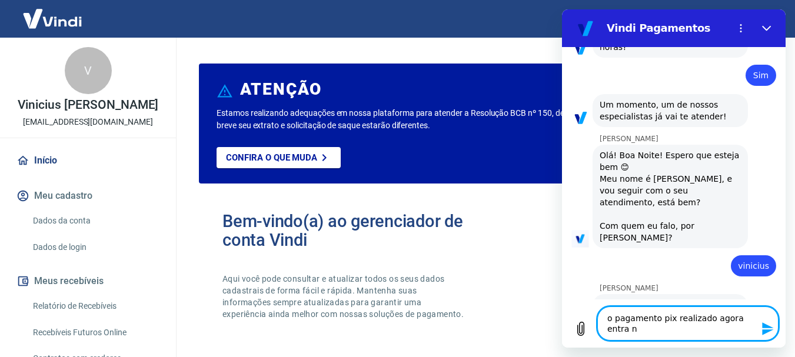
type textarea "o pagamento pix realizado agora entra na"
type textarea "x"
type textarea "o pagamento pix realizado agora entra na"
type textarea "x"
type textarea "o pagamento pix realizado agora entra na c"
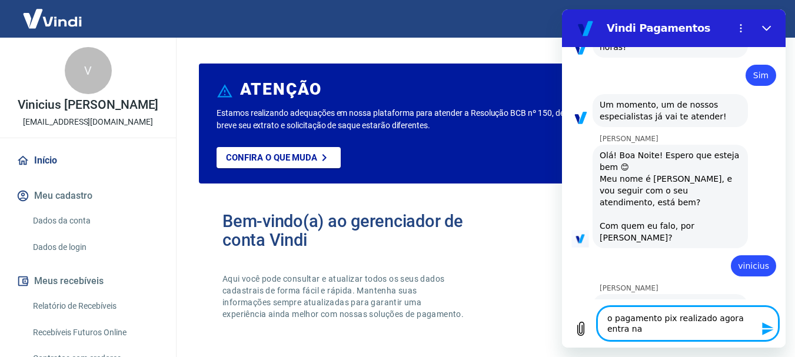
type textarea "x"
type textarea "o pagamento pix realizado agora entra na co"
type textarea "x"
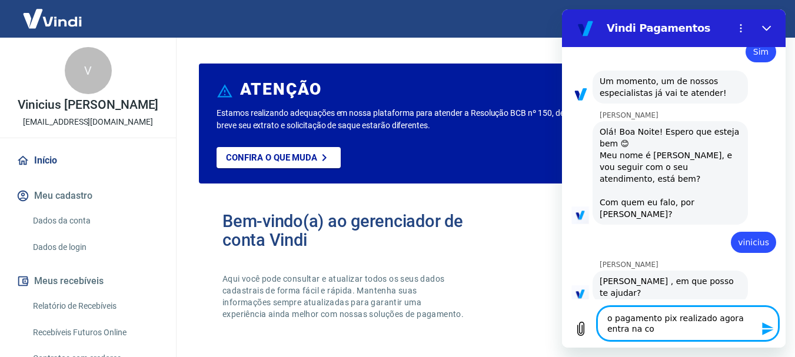
type textarea "o pagamento pix realizado agora entra na con"
type textarea "x"
type textarea "o pagamento pix realizado agora entra na cont"
type textarea "x"
type textarea "o pagamento pix realizado agora entra na conta"
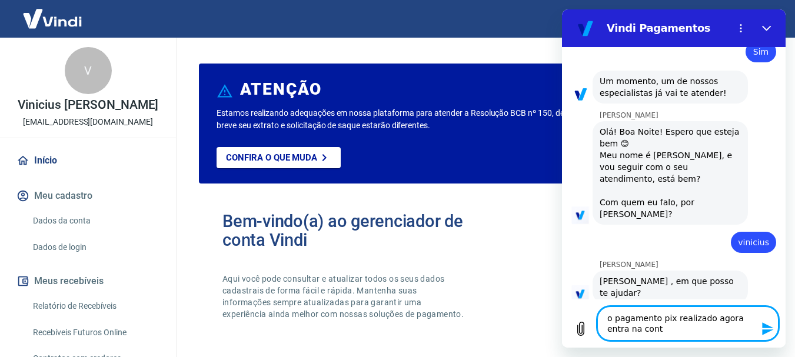
type textarea "x"
type textarea "o pagamento pix realizado agora entra na conta"
type textarea "x"
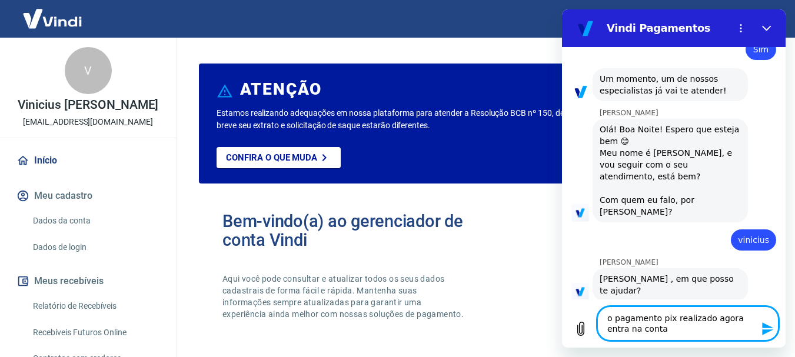
type textarea "o pagamento pix realizado agora entra na conta i"
type textarea "x"
type textarea "o pagamento pix realizado agora entra na conta it"
type textarea "x"
type textarea "o pagamento pix realizado agora entra na conta ita"
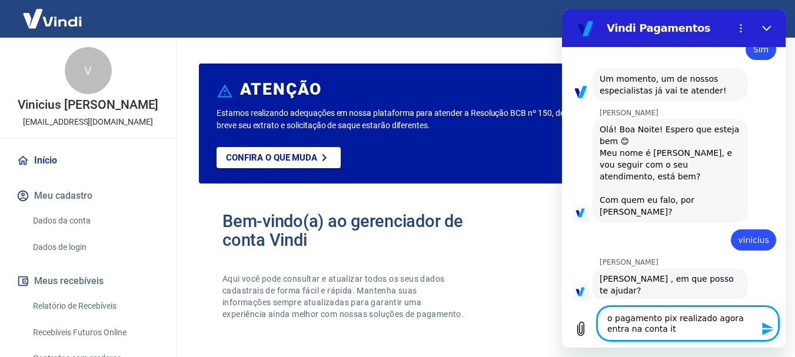
type textarea "x"
type textarea "o pagamento pix realizado agora entra na conta itai"
type textarea "x"
type textarea "o pagamento pix realizado agora entra na conta itaiu"
type textarea "x"
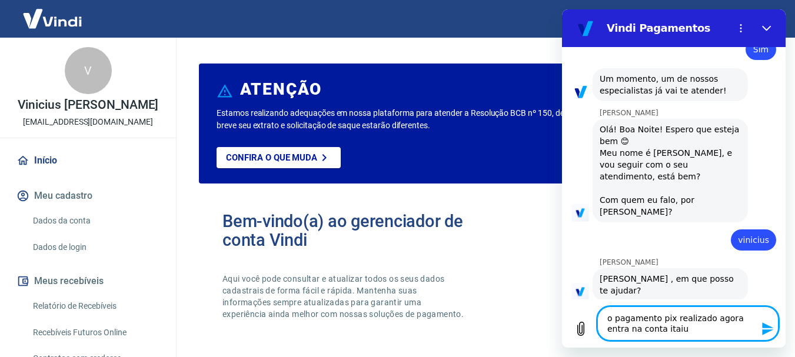
type textarea "o pagamento pix realizado agora entra na conta itaiu"
type textarea "x"
type textarea "o pagamento pix realizado agora entra na conta itaiu"
type textarea "x"
type textarea "o pagamento pix realizado agora entra na conta itai"
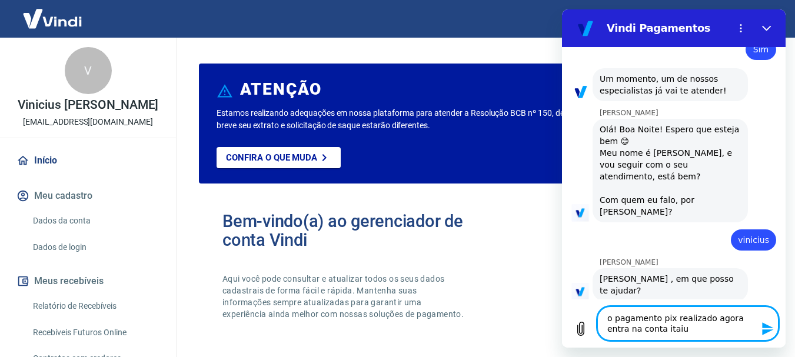
type textarea "x"
type textarea "o pagamento pix realizado agora entra na conta ita"
type textarea "x"
type textarea "o pagamento pix realizado agora entra na conta it"
type textarea "x"
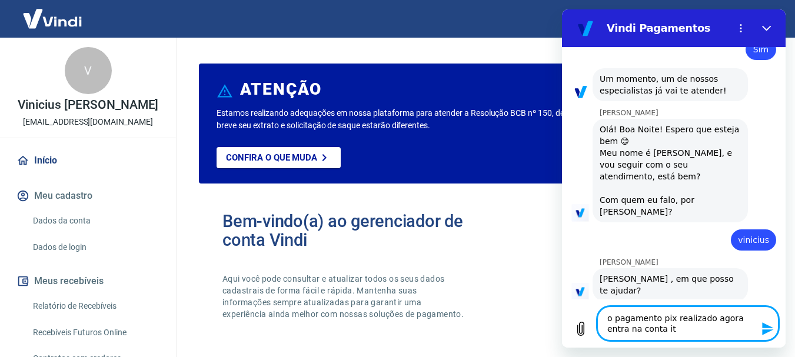
type textarea "o pagamento pix realizado agora entra na conta ita"
type textarea "x"
type textarea "o pagamento pix realizado agora entra na conta itau"
type textarea "x"
type textarea "o pagamento pix realizado agora entra na conta itau"
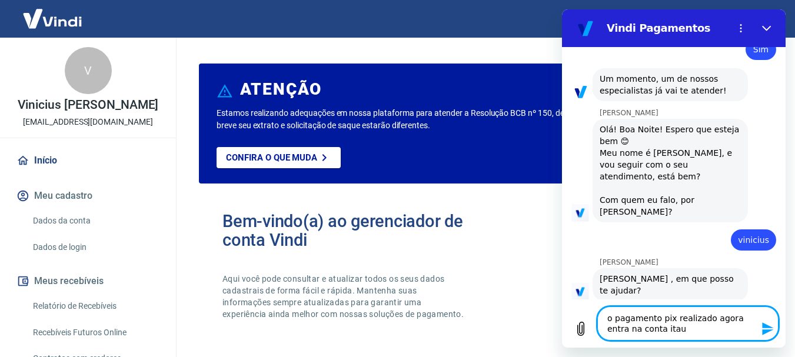
type textarea "x"
type textarea "o pagamento pix realizado agora entra na conta itau h"
type textarea "x"
type textarea "o pagamento pix realizado agora entra na conta itau hj"
type textarea "x"
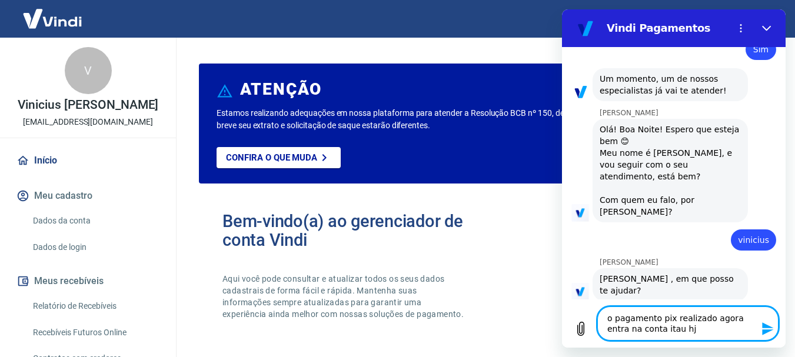
type textarea "o pagamento pix realizado agora entra na conta itau hj"
type textarea "x"
type textarea "o pagamento pix realizado agora entra na conta itau hj m"
type textarea "x"
type textarea "o pagamento pix realizado agora entra na conta itau hj me"
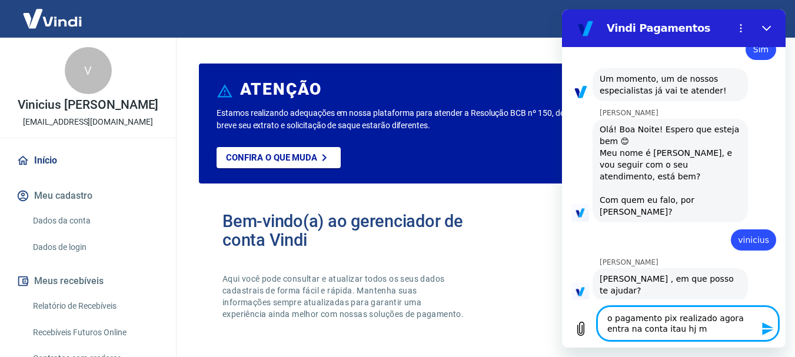
type textarea "x"
type textarea "o pagamento pix realizado agora entra na conta itau hj mes"
type textarea "x"
type textarea "o pagamento pix realizado agora entra na conta itau hj mesm"
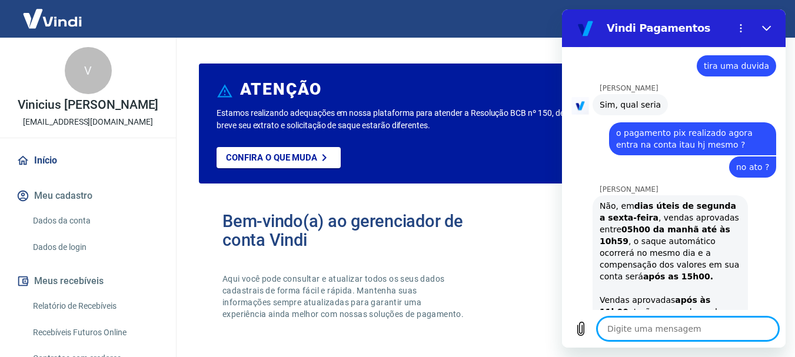
scroll to position [2533, 0]
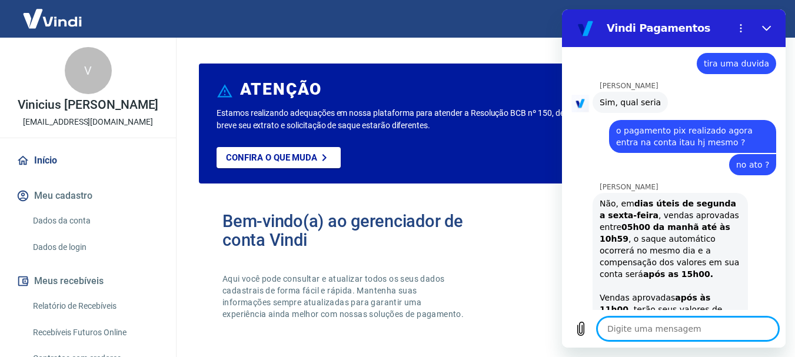
click at [668, 337] on textarea at bounding box center [688, 329] width 181 height 24
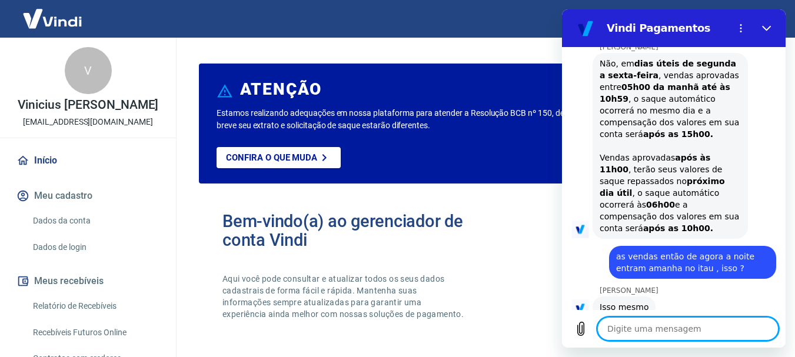
scroll to position [2675, 0]
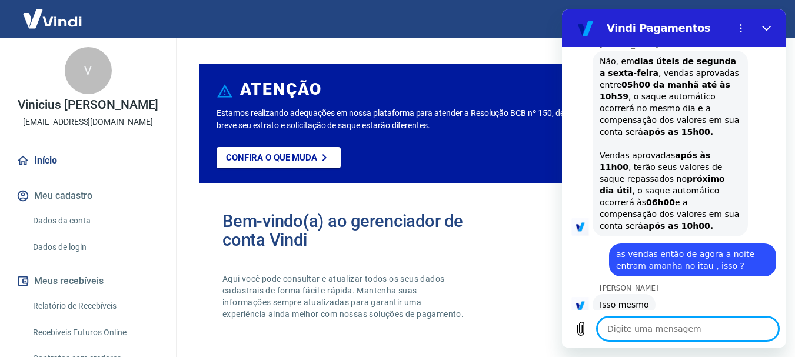
click at [650, 330] on textarea at bounding box center [688, 329] width 181 height 24
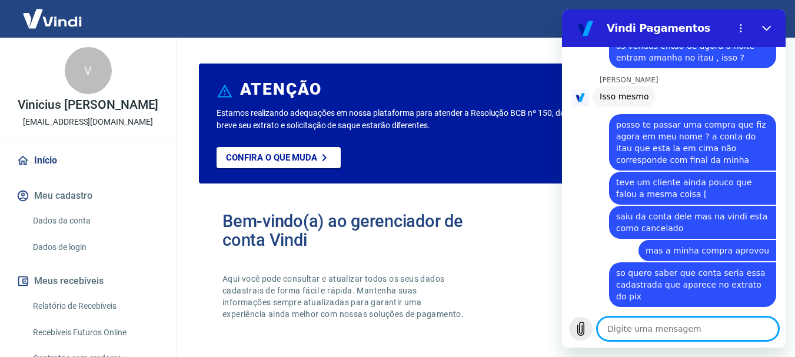
scroll to position [2886, 0]
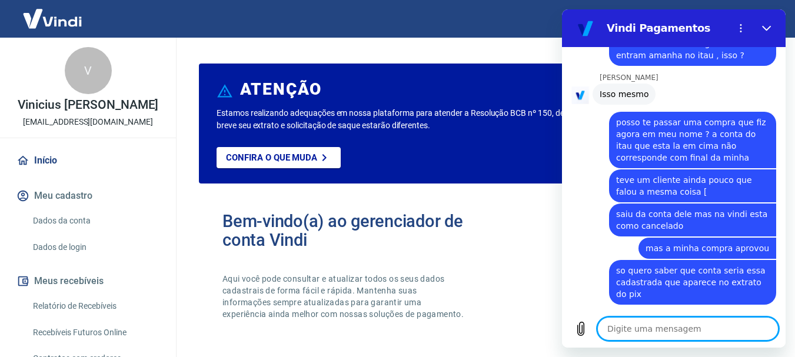
click at [621, 332] on textarea at bounding box center [688, 329] width 181 height 24
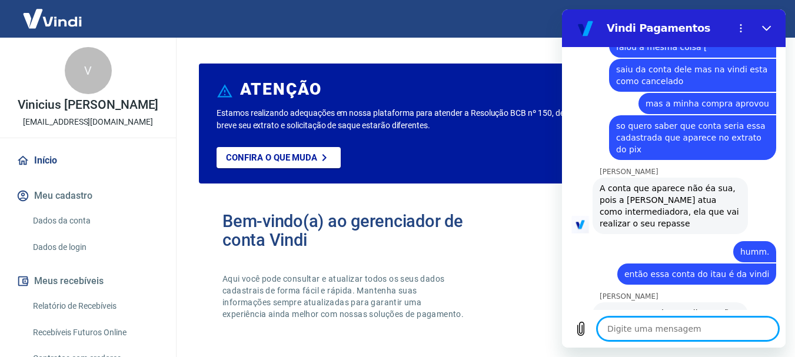
scroll to position [3033, 0]
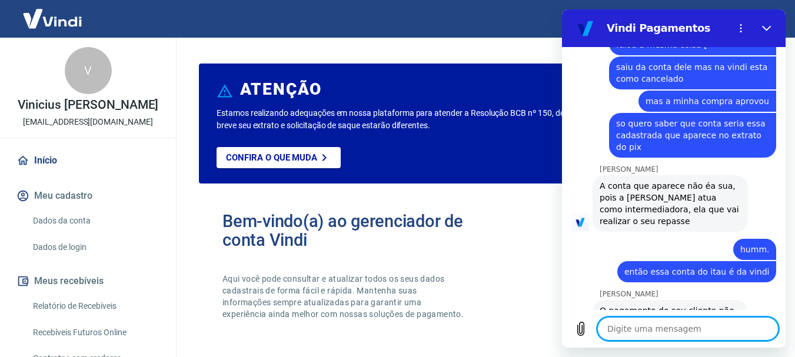
click at [621, 332] on textarea at bounding box center [688, 329] width 181 height 24
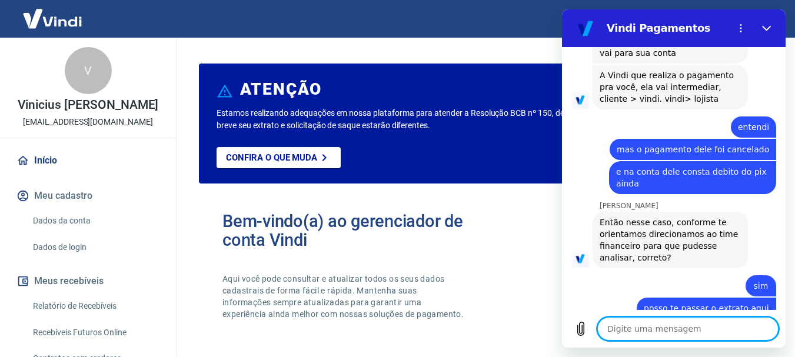
scroll to position [3305, 0]
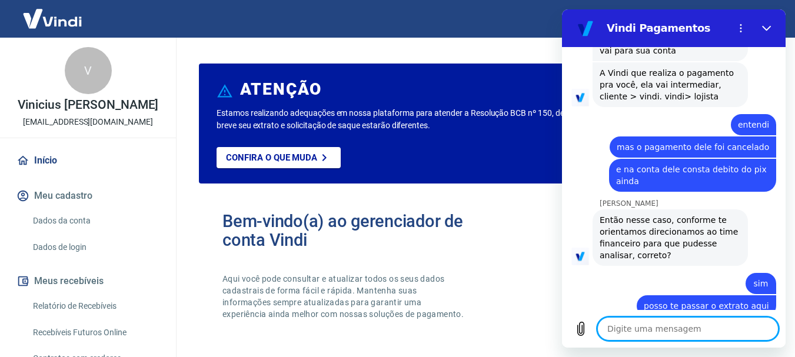
click at [638, 328] on textarea at bounding box center [688, 329] width 181 height 24
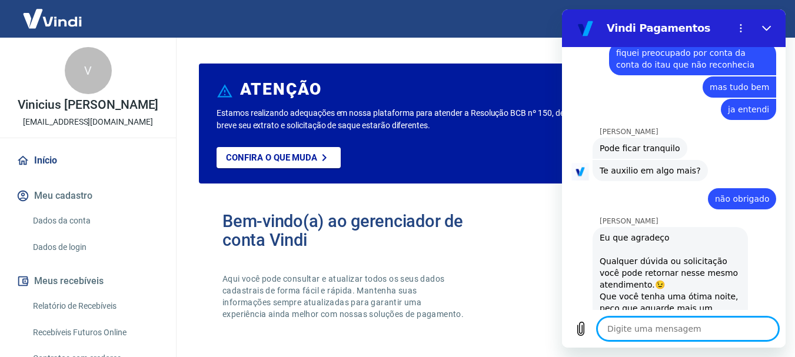
scroll to position [3758, 0]
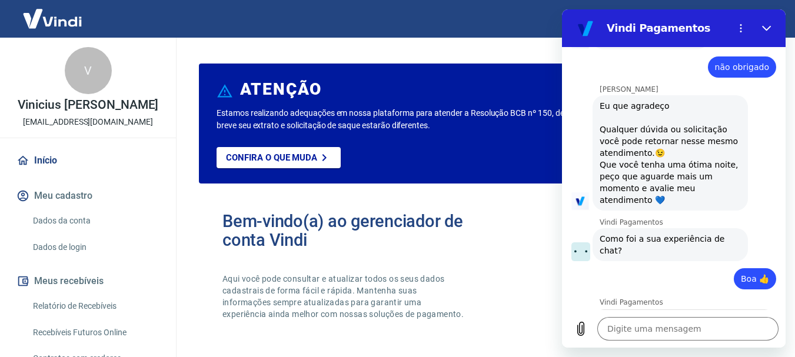
scroll to position [3859, 0]
click at [693, 336] on input "Dê sua opinião:" at bounding box center [685, 348] width 164 height 25
click at [675, 336] on input "Dê sua opinião:" at bounding box center [685, 348] width 164 height 25
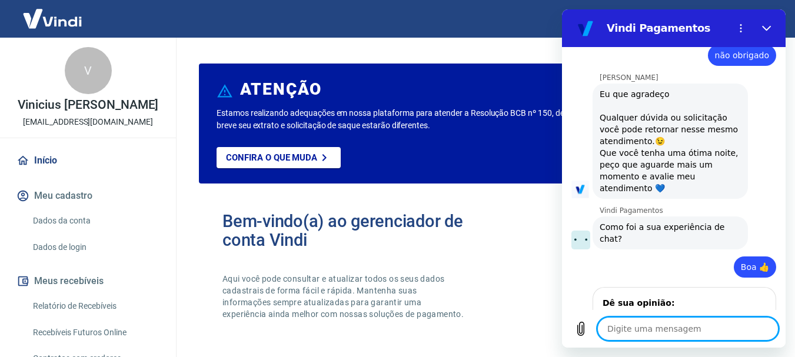
scroll to position [3874, 0]
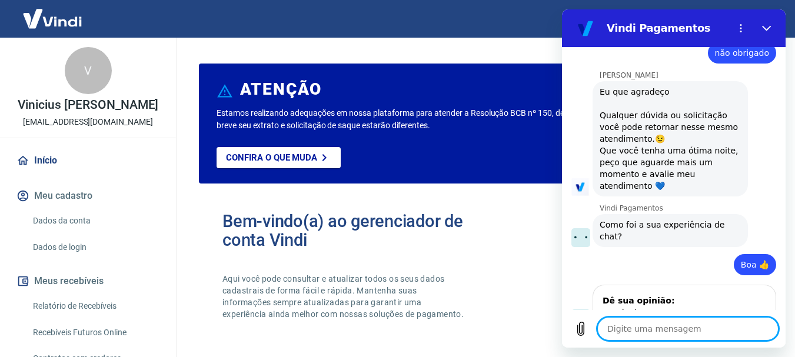
click at [645, 334] on textarea at bounding box center [688, 329] width 181 height 24
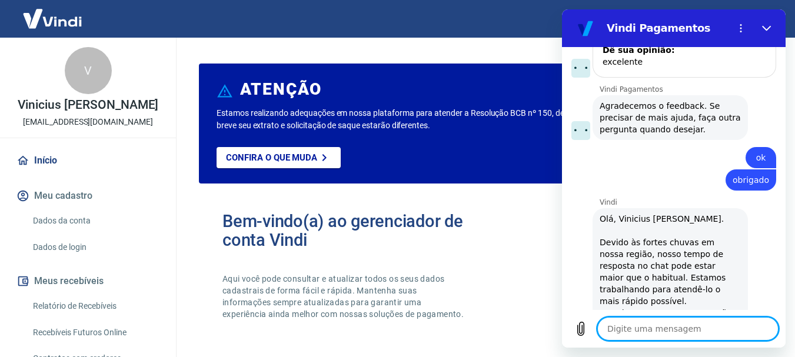
scroll to position [4127, 0]
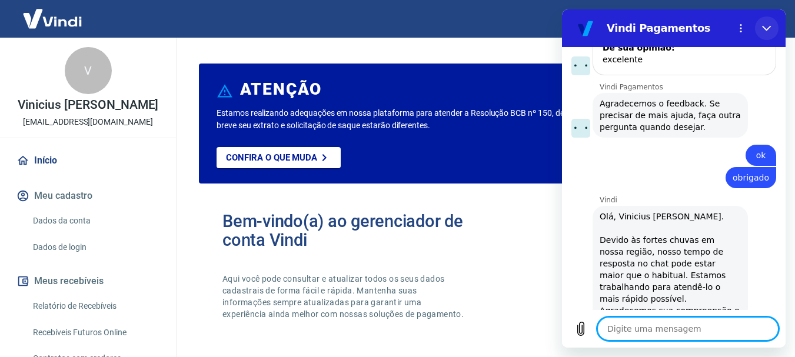
click at [770, 25] on icon "Fechar" at bounding box center [766, 28] width 9 height 9
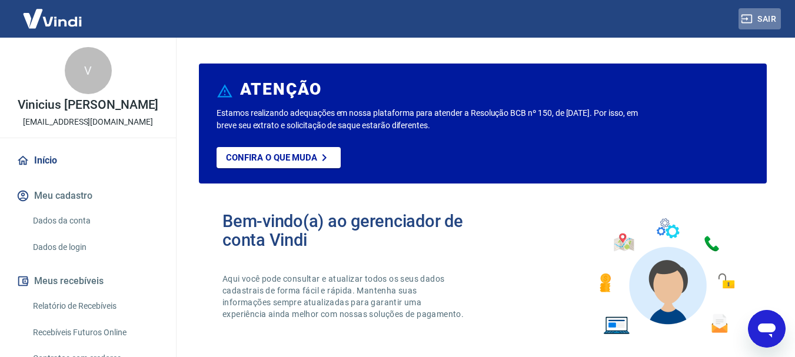
click at [766, 18] on button "Sair" at bounding box center [760, 19] width 42 height 22
